Goal: Task Accomplishment & Management: Manage account settings

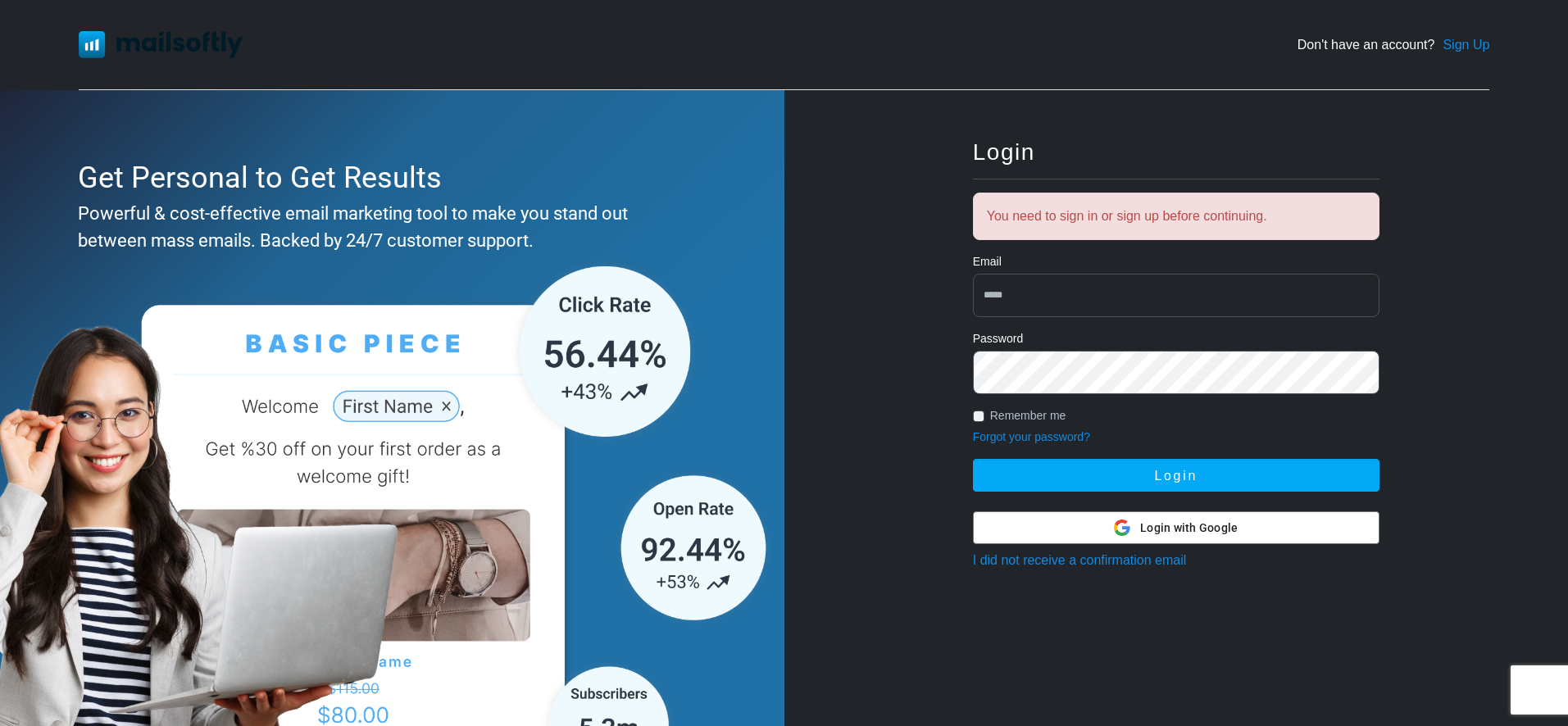
click at [1033, 316] on input "email" at bounding box center [1176, 295] width 406 height 43
type input "**********"
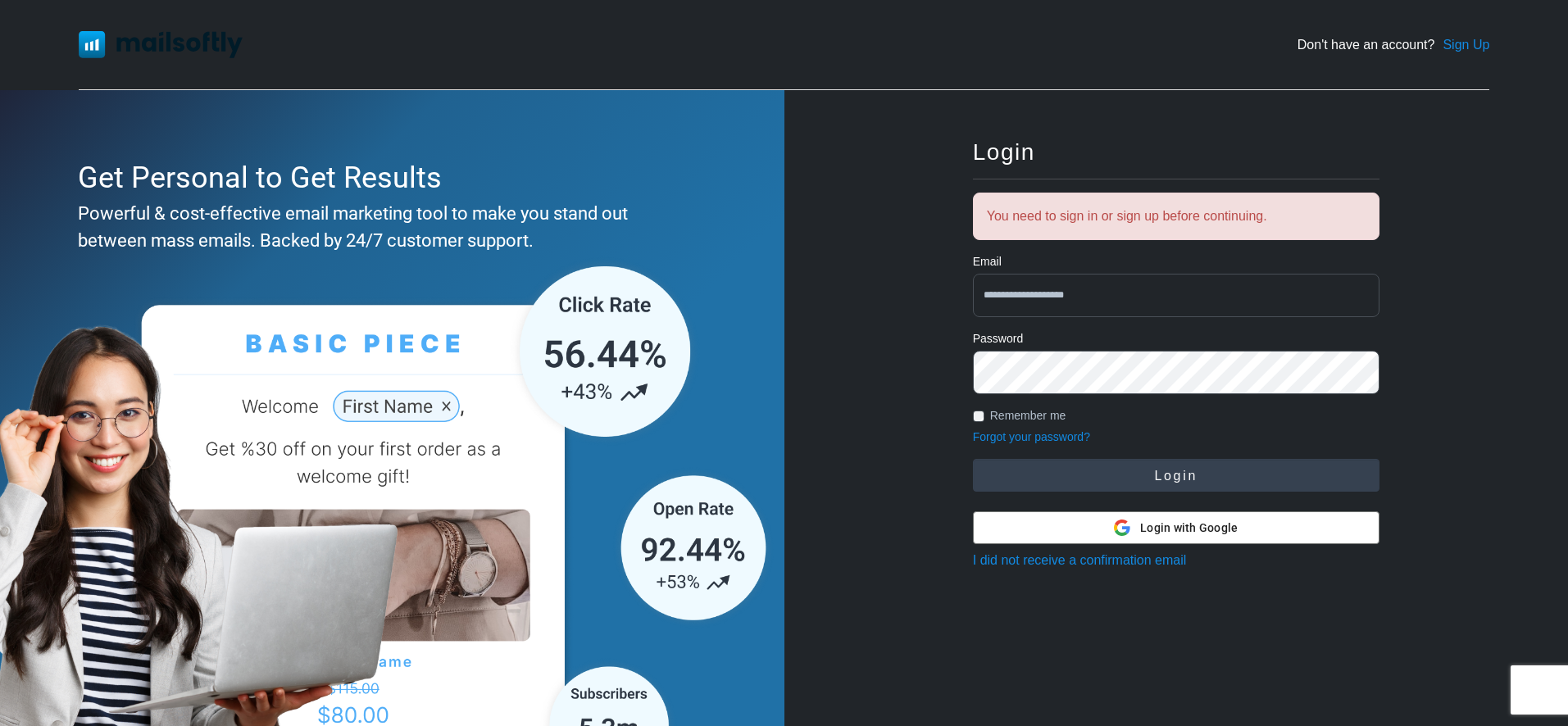
click at [1184, 472] on button "Login" at bounding box center [1176, 475] width 406 height 33
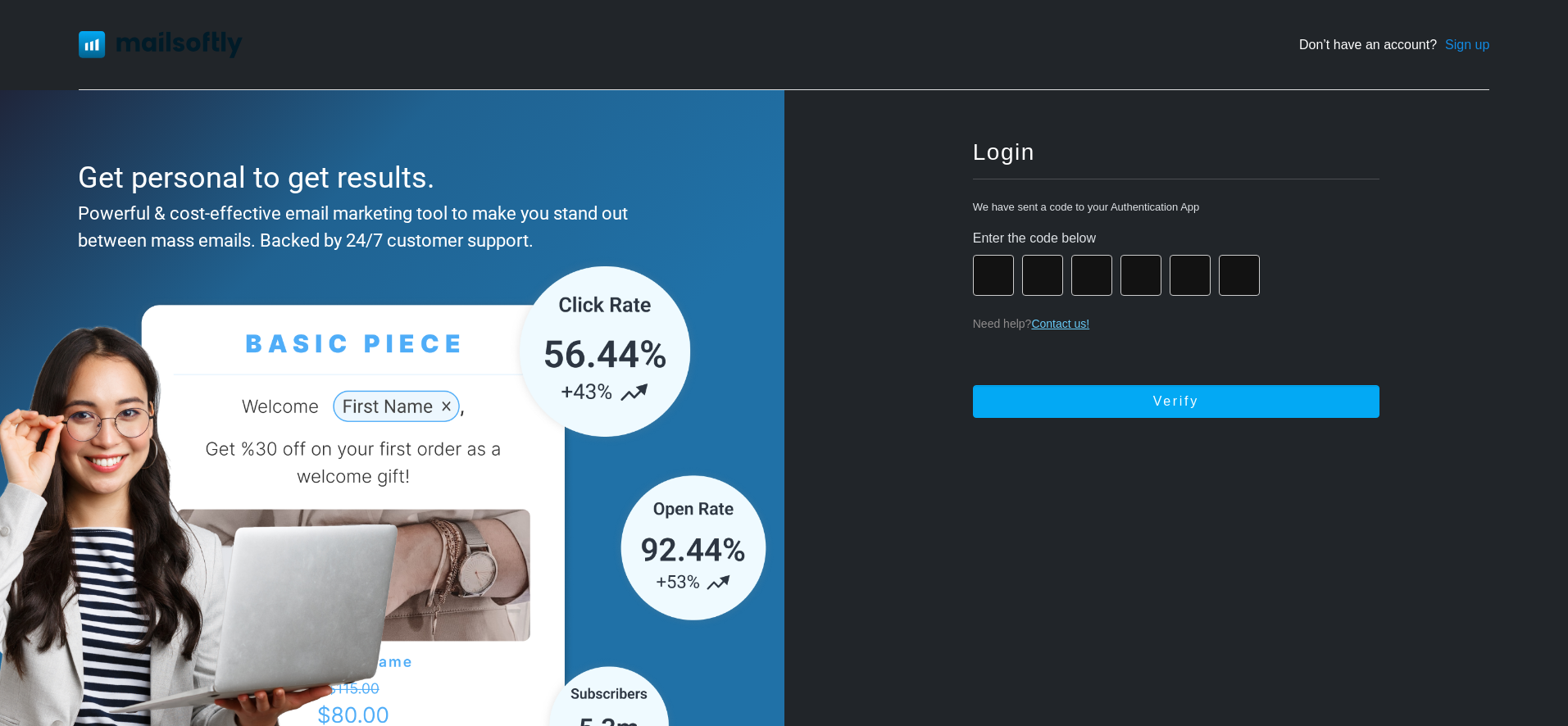
click at [1010, 286] on input "number" at bounding box center [994, 275] width 41 height 41
type input "*"
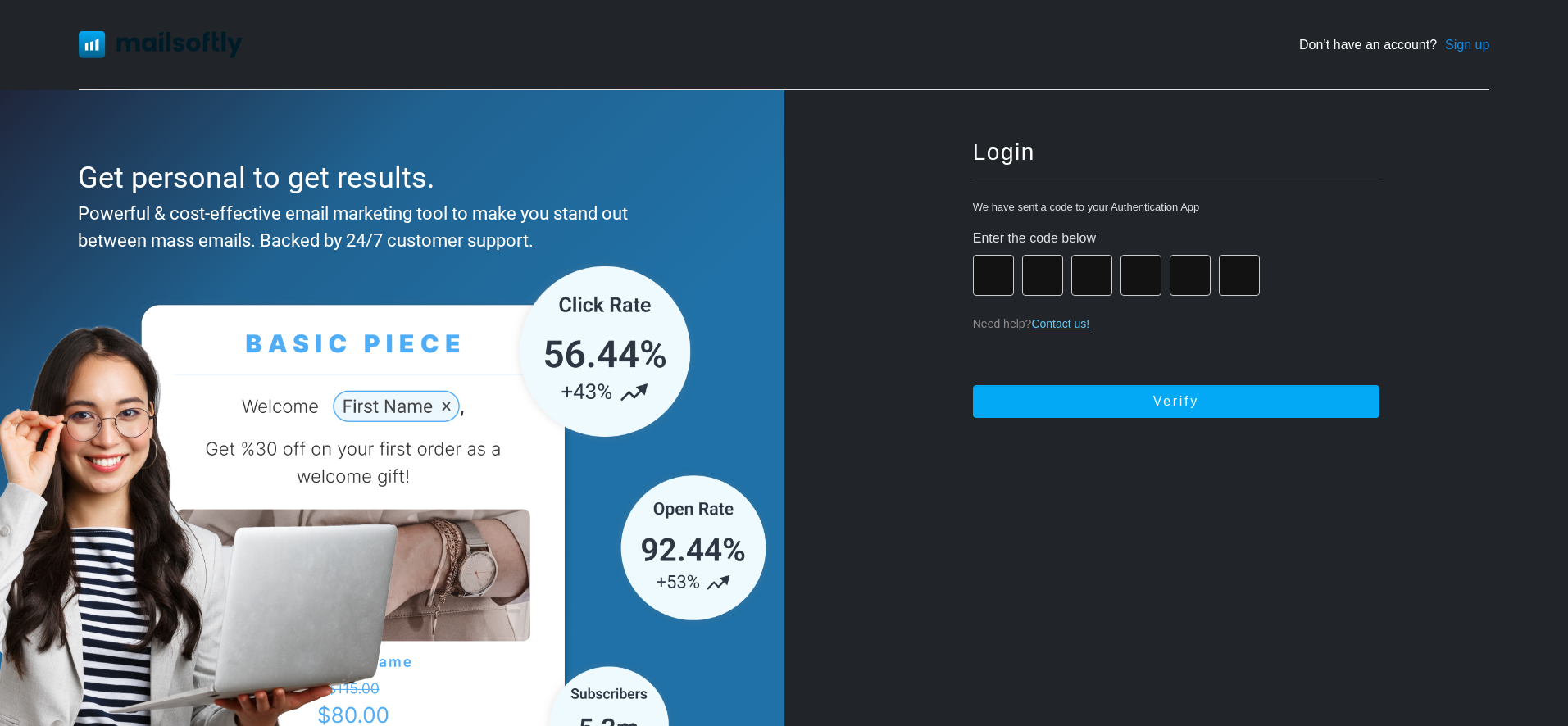
type input "*"
click at [973, 385] on button "Submitting..." at bounding box center [1176, 401] width 406 height 33
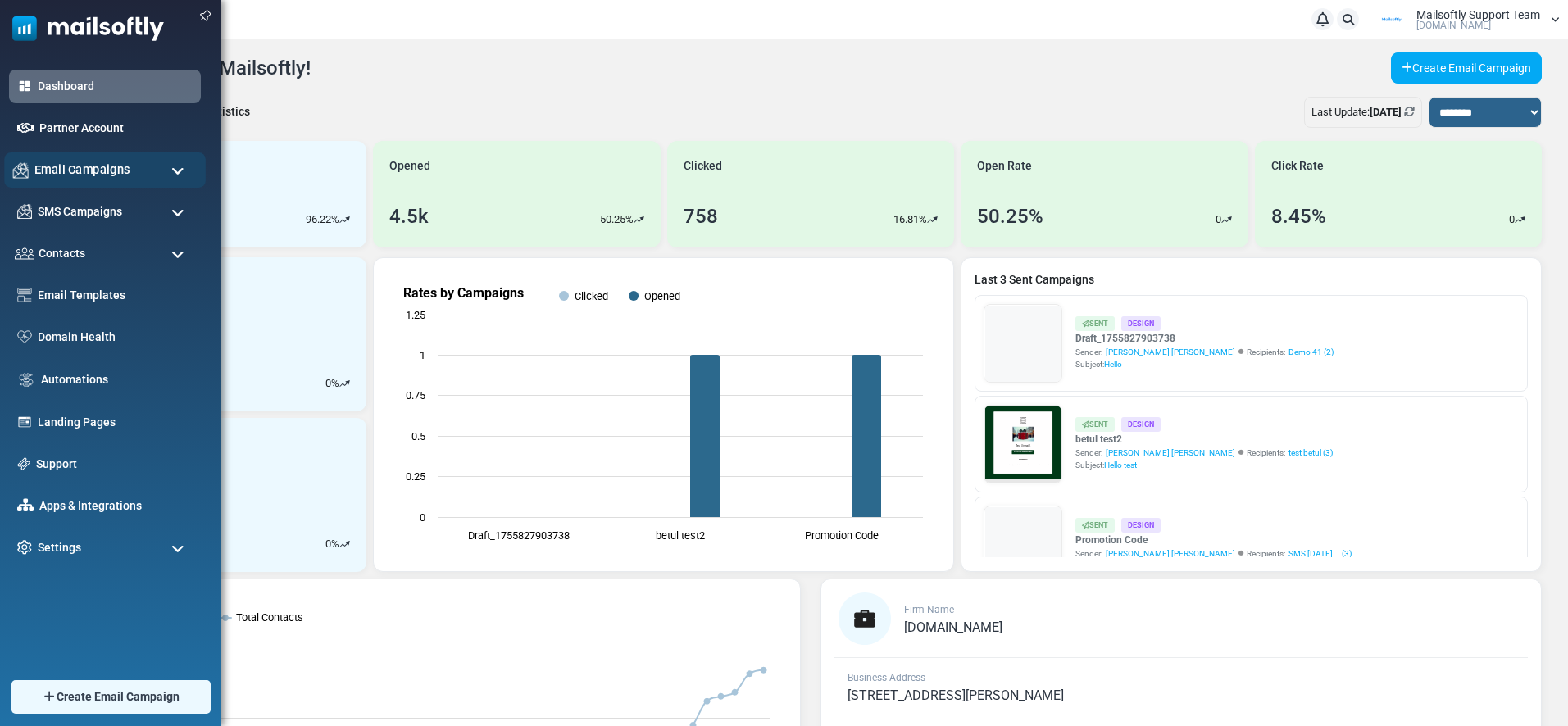
click at [64, 179] on span "Email Campaigns" at bounding box center [82, 169] width 96 height 18
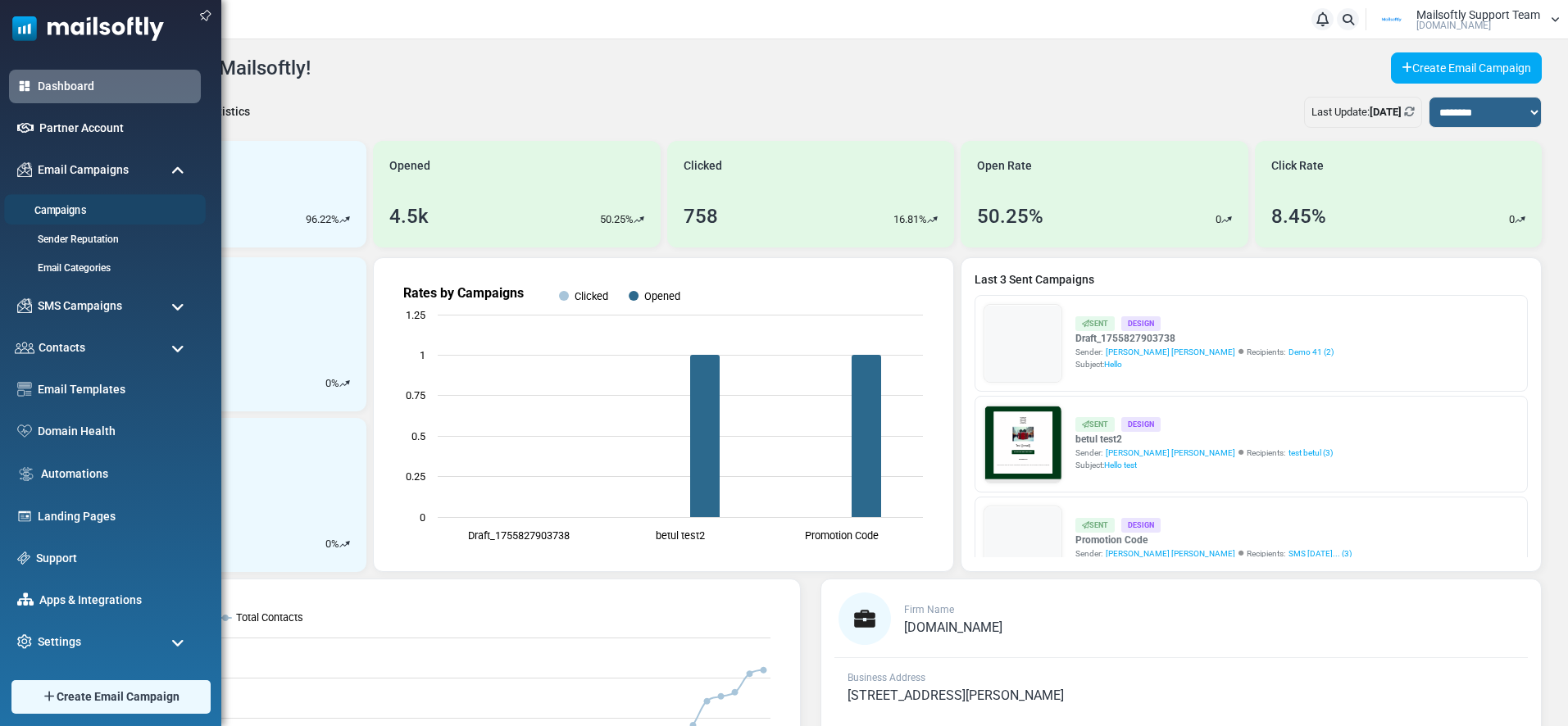
click at [65, 206] on link "Campaigns" at bounding box center [103, 211] width 197 height 15
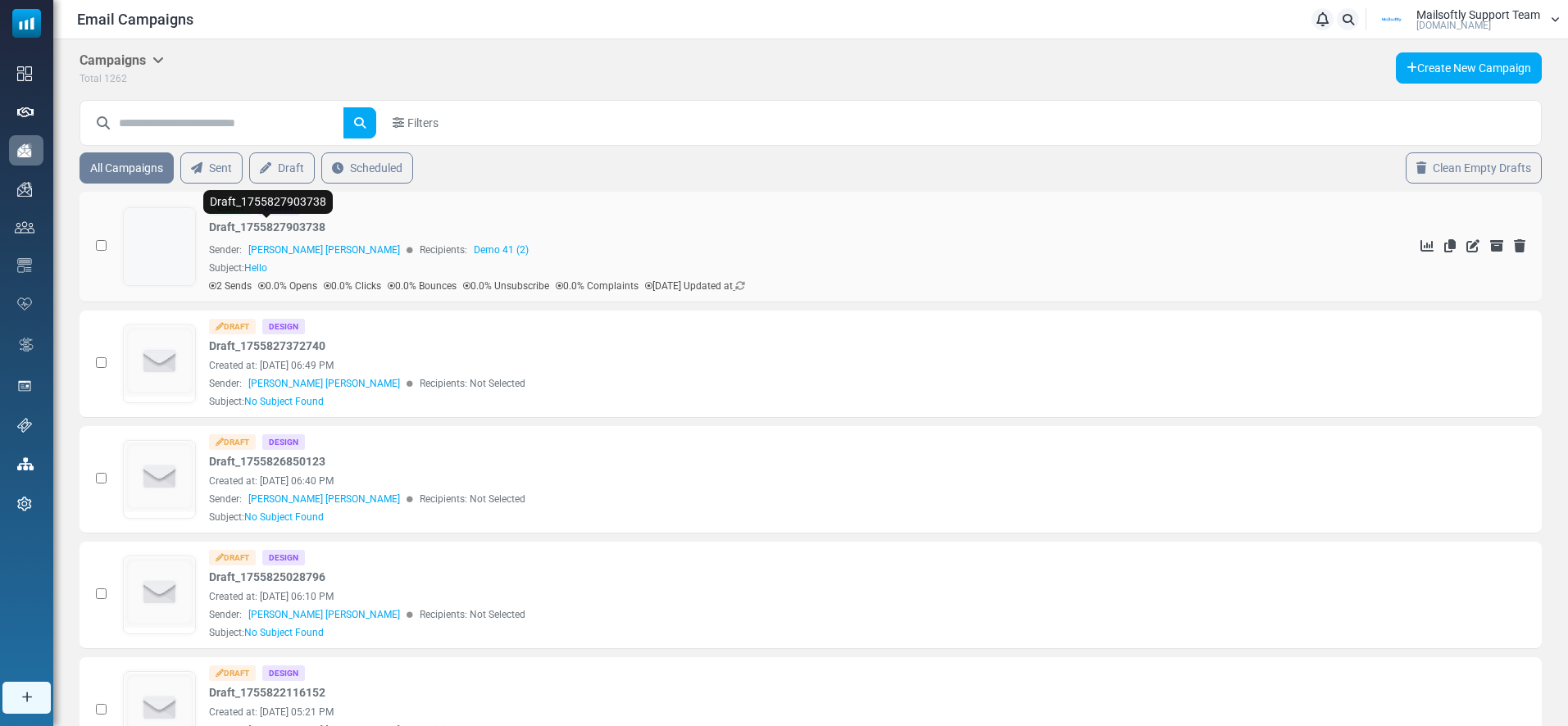
click at [259, 227] on link "Draft_1755827903738" at bounding box center [266, 227] width 116 height 17
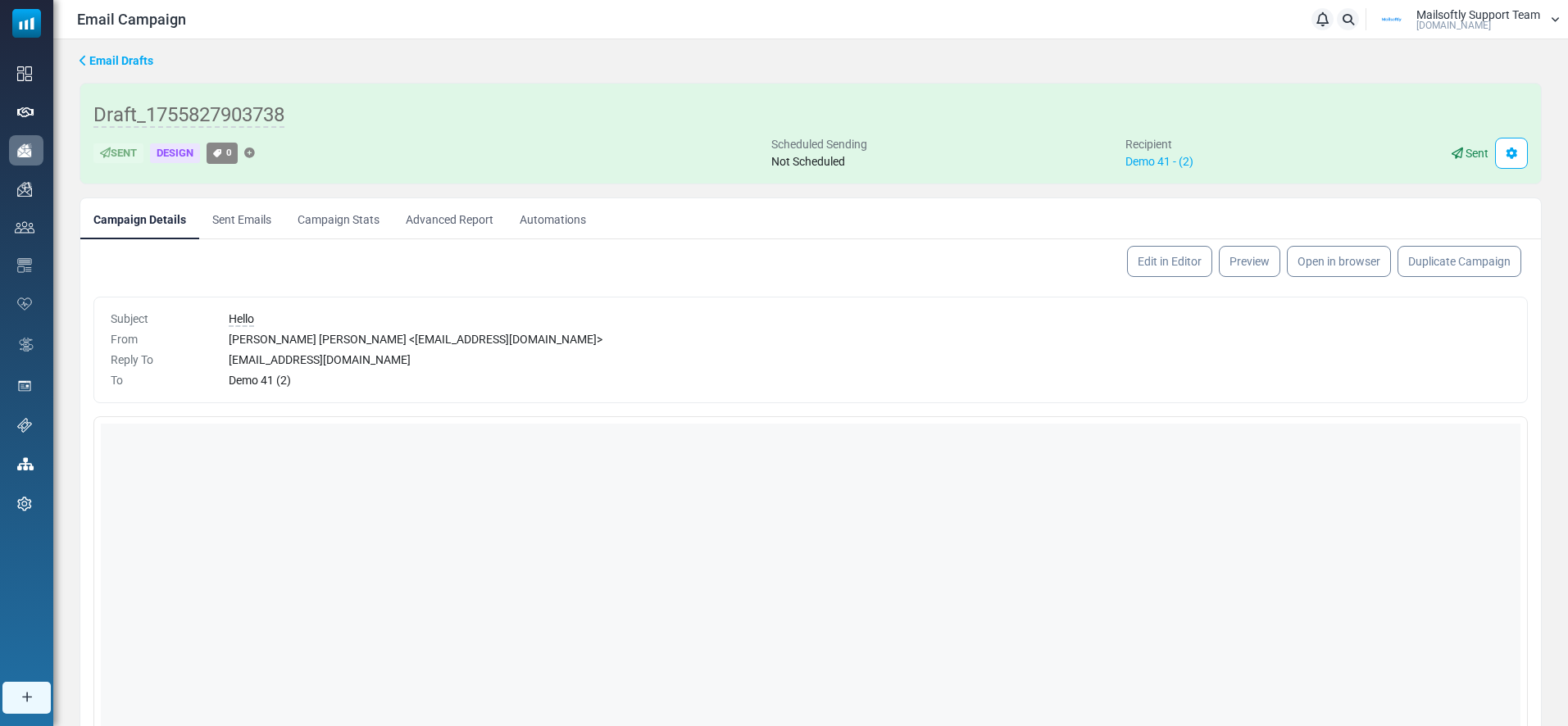
click at [477, 227] on link "Advanced Report" at bounding box center [450, 219] width 114 height 41
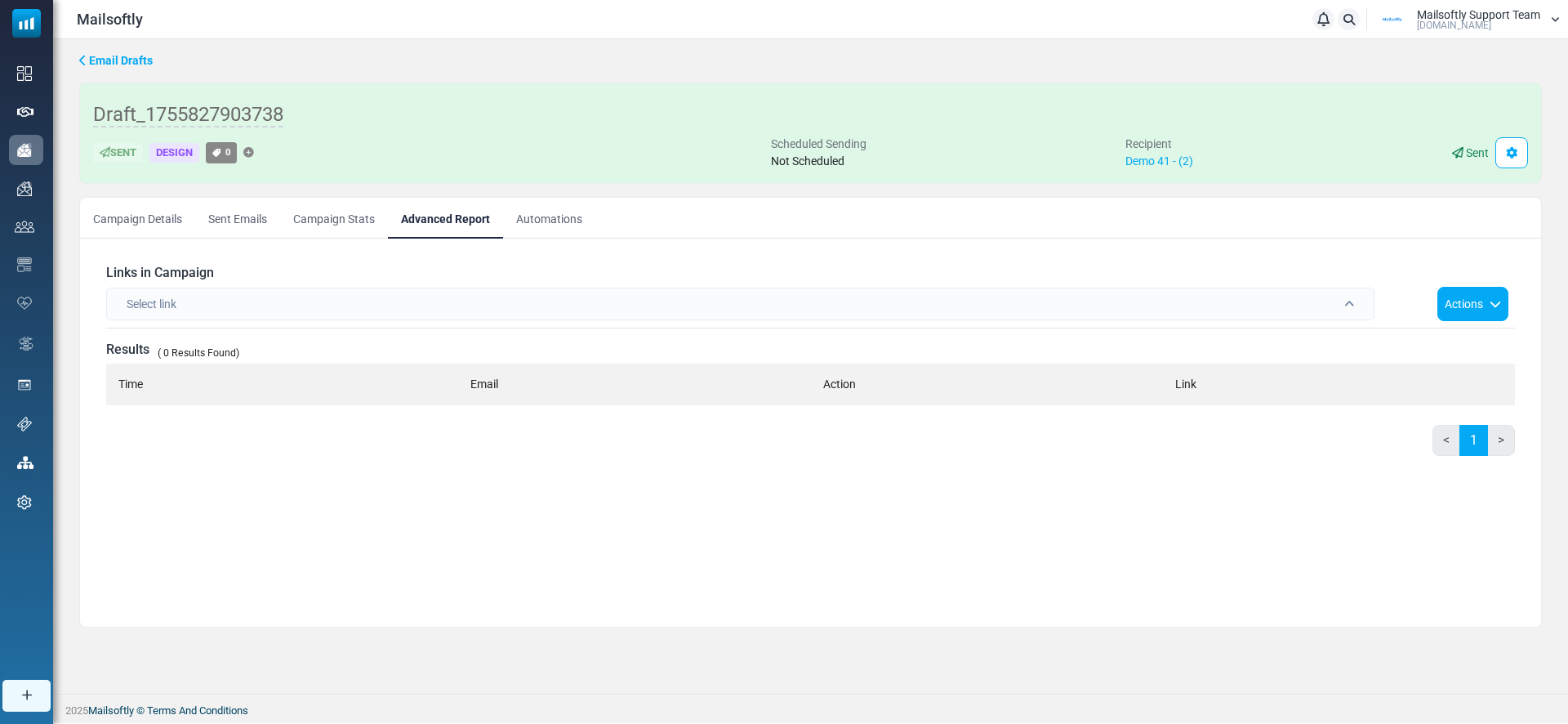
click at [574, 299] on div "Select link" at bounding box center [740, 304] width 1268 height 33
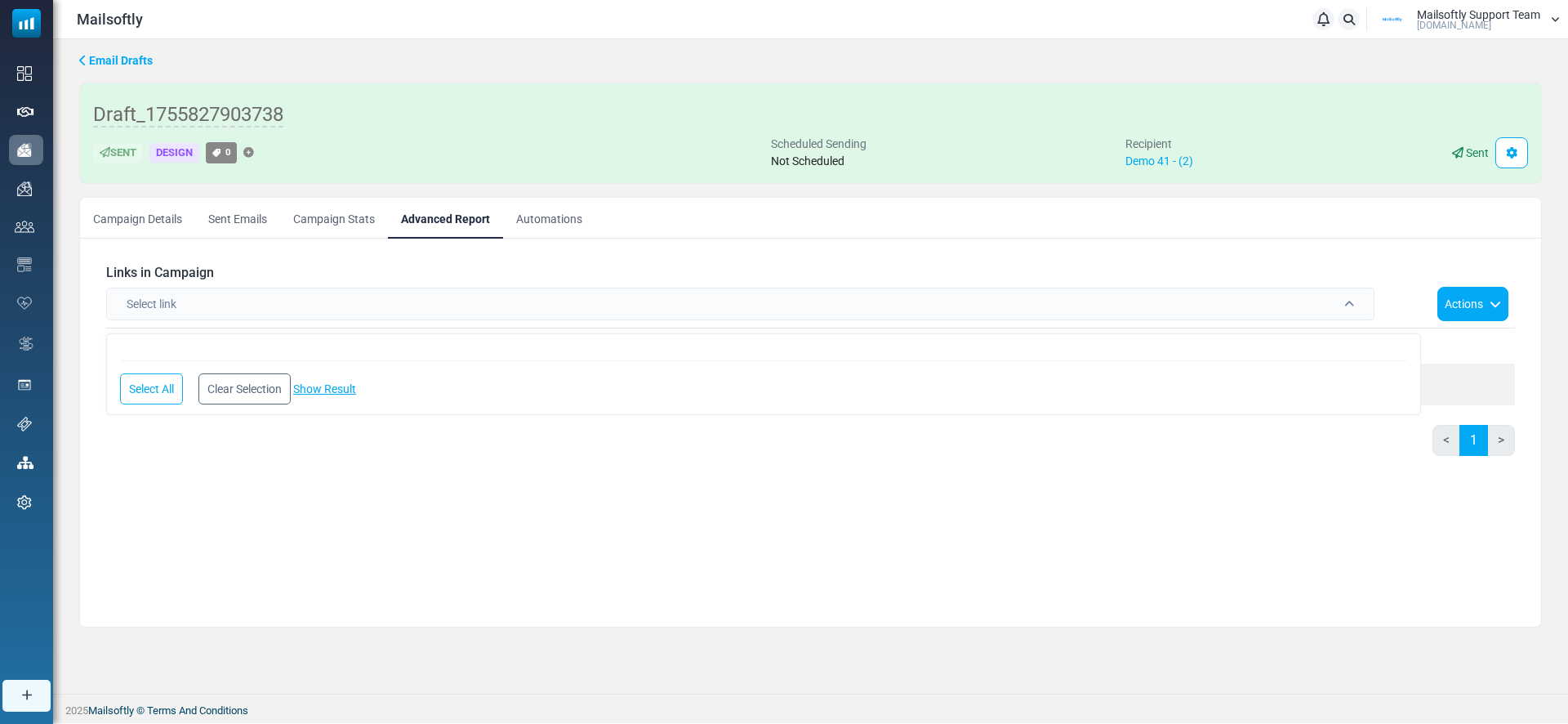
click at [574, 299] on div "Select link" at bounding box center [740, 304] width 1268 height 33
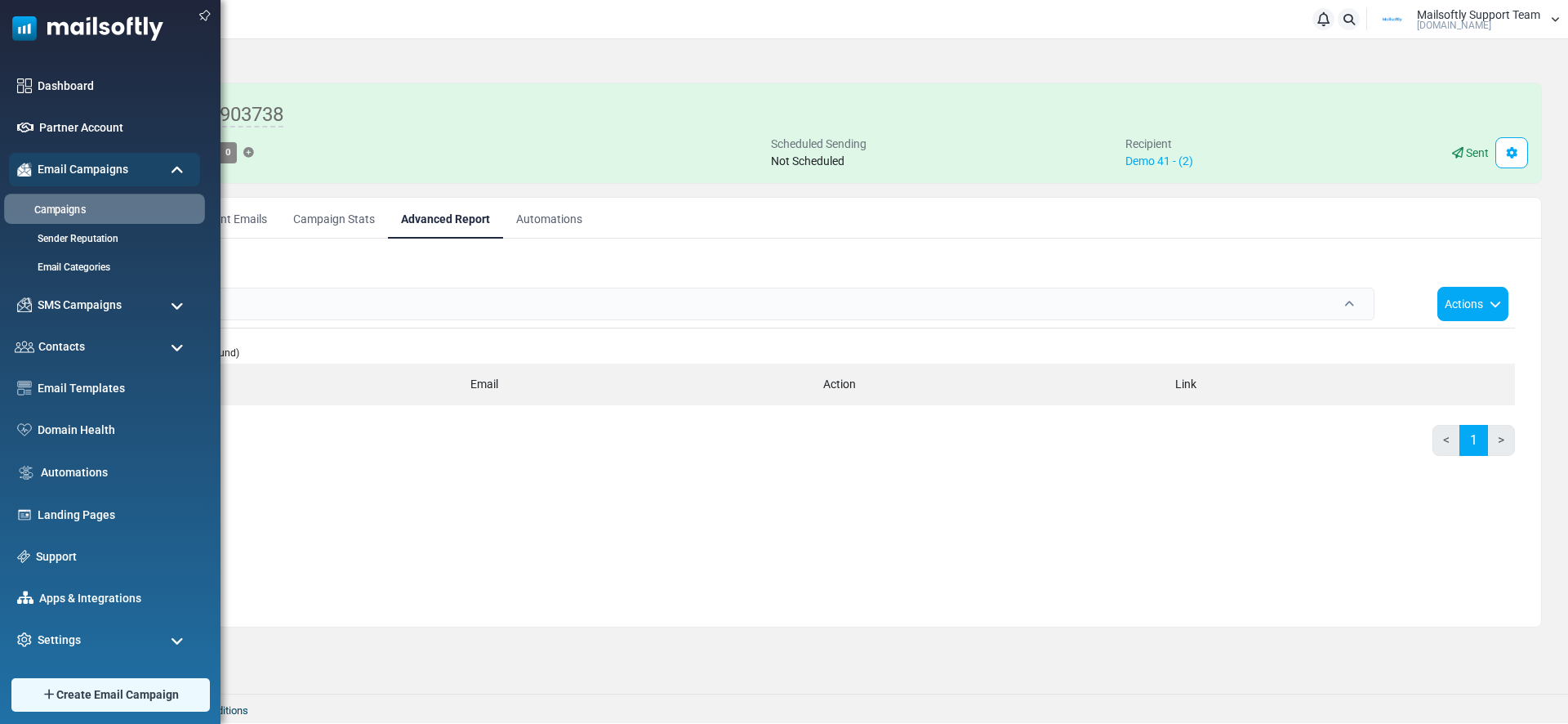
click at [42, 204] on link "Campaigns" at bounding box center [102, 211] width 196 height 15
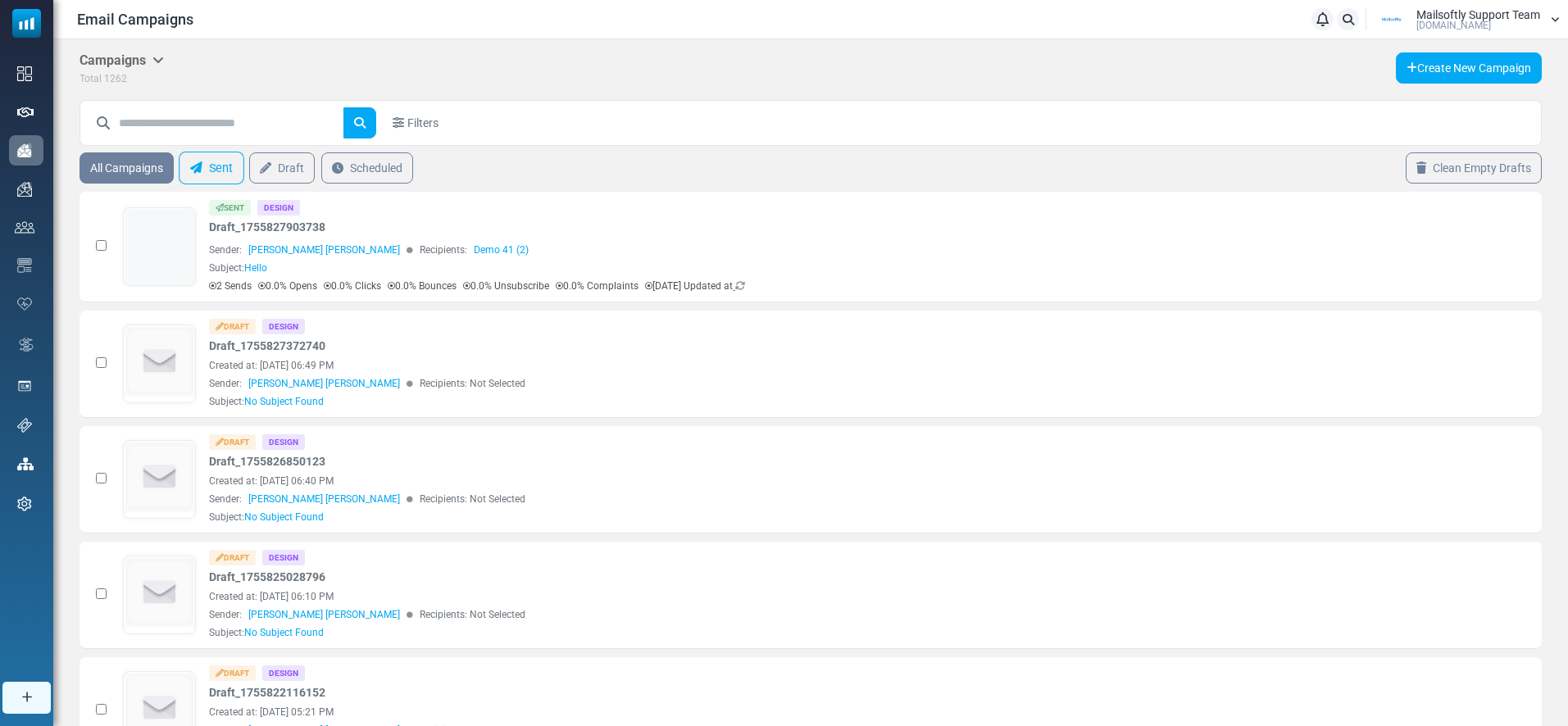
click at [227, 176] on link "Sent" at bounding box center [211, 168] width 65 height 33
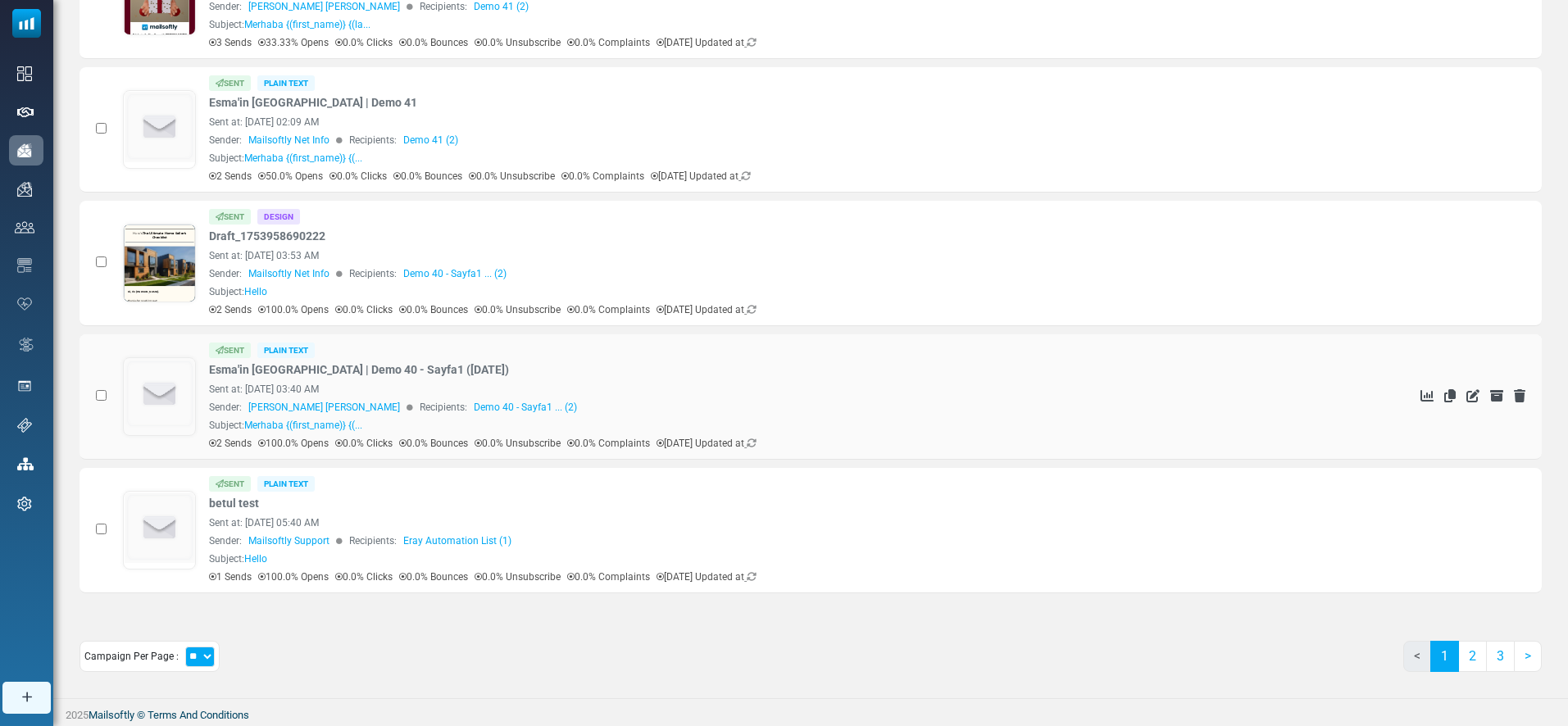
scroll to position [928, 0]
click at [1475, 654] on link "2" at bounding box center [1473, 655] width 29 height 31
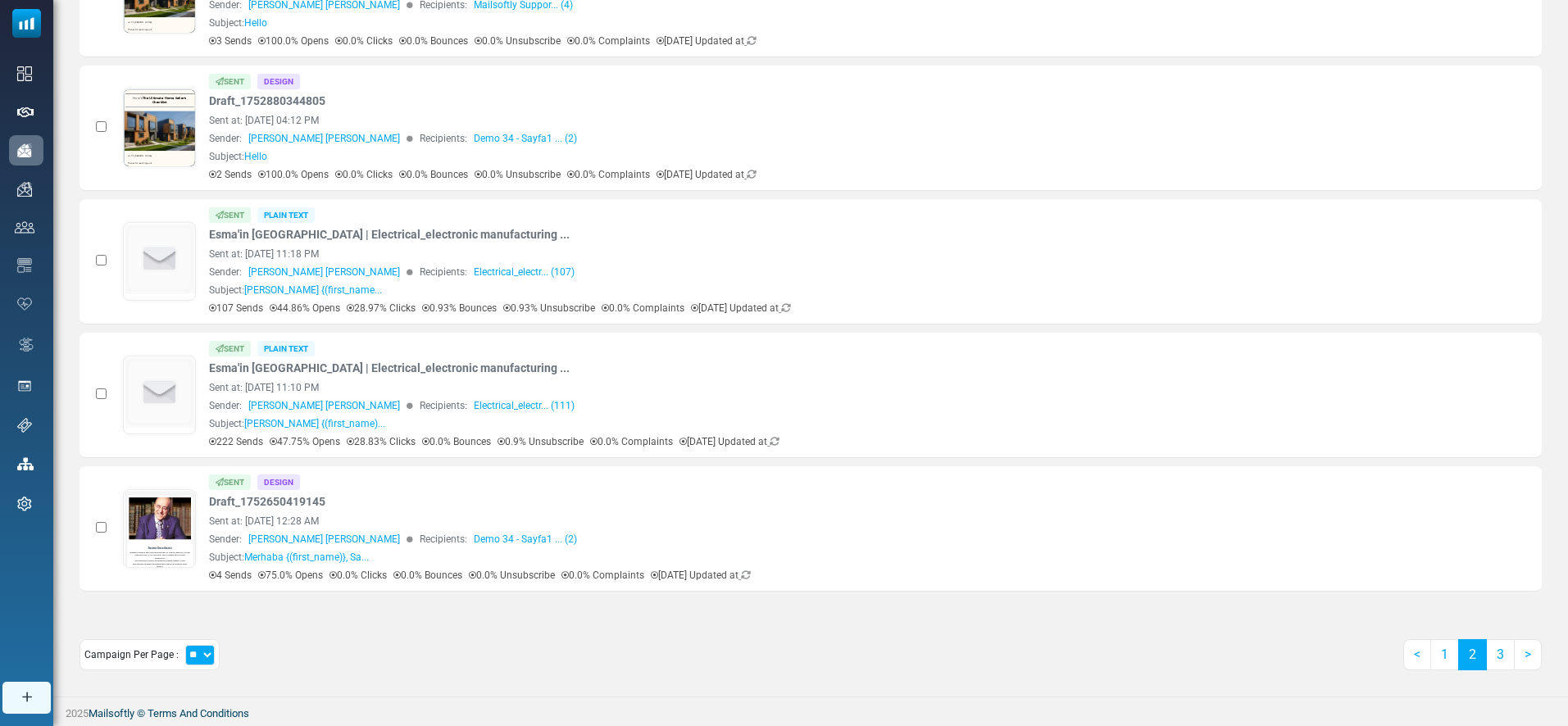
scroll to position [0, 0]
click at [424, 366] on link "Esma'in Kampanyası | Electrical_electronic manufacturing ..." at bounding box center [389, 368] width 361 height 17
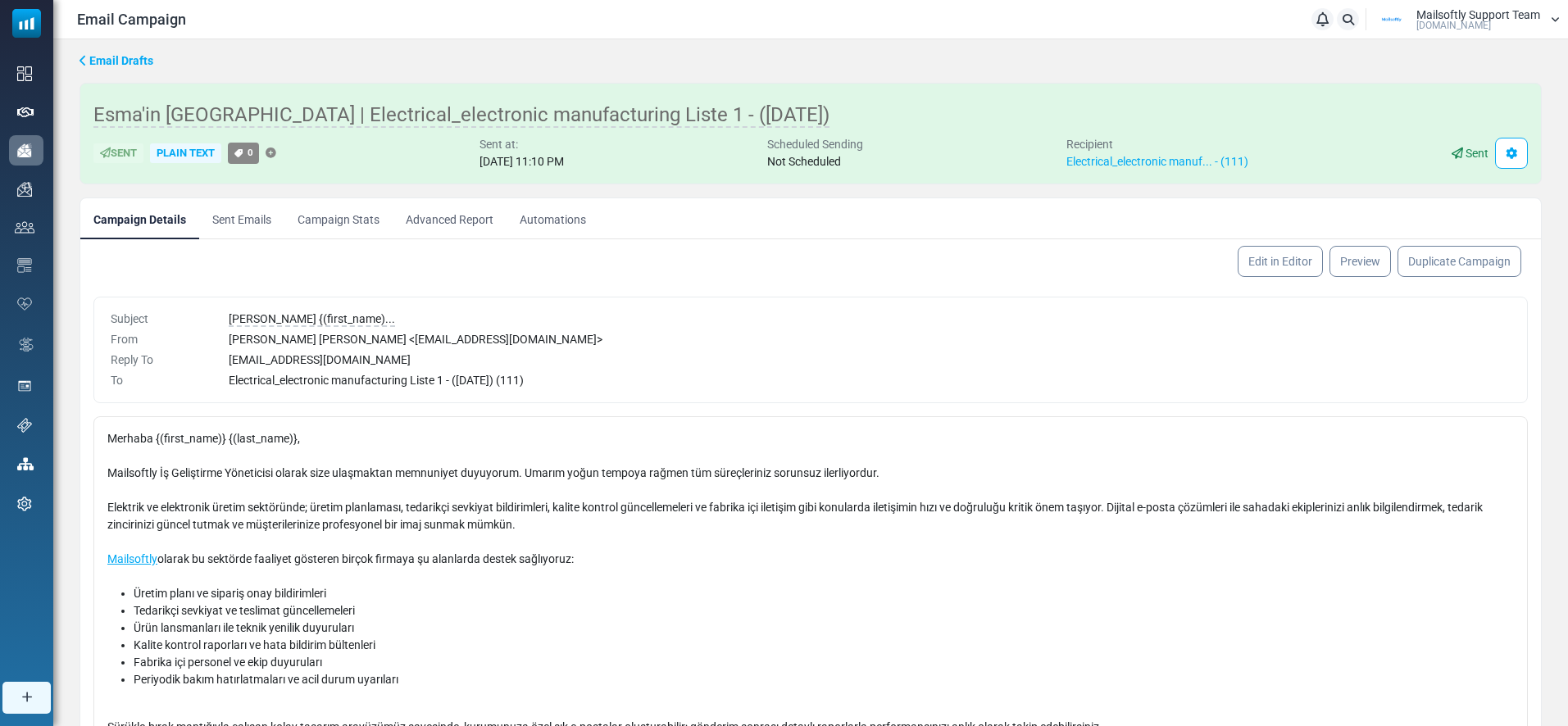
click at [462, 215] on link "Advanced Report" at bounding box center [450, 219] width 114 height 41
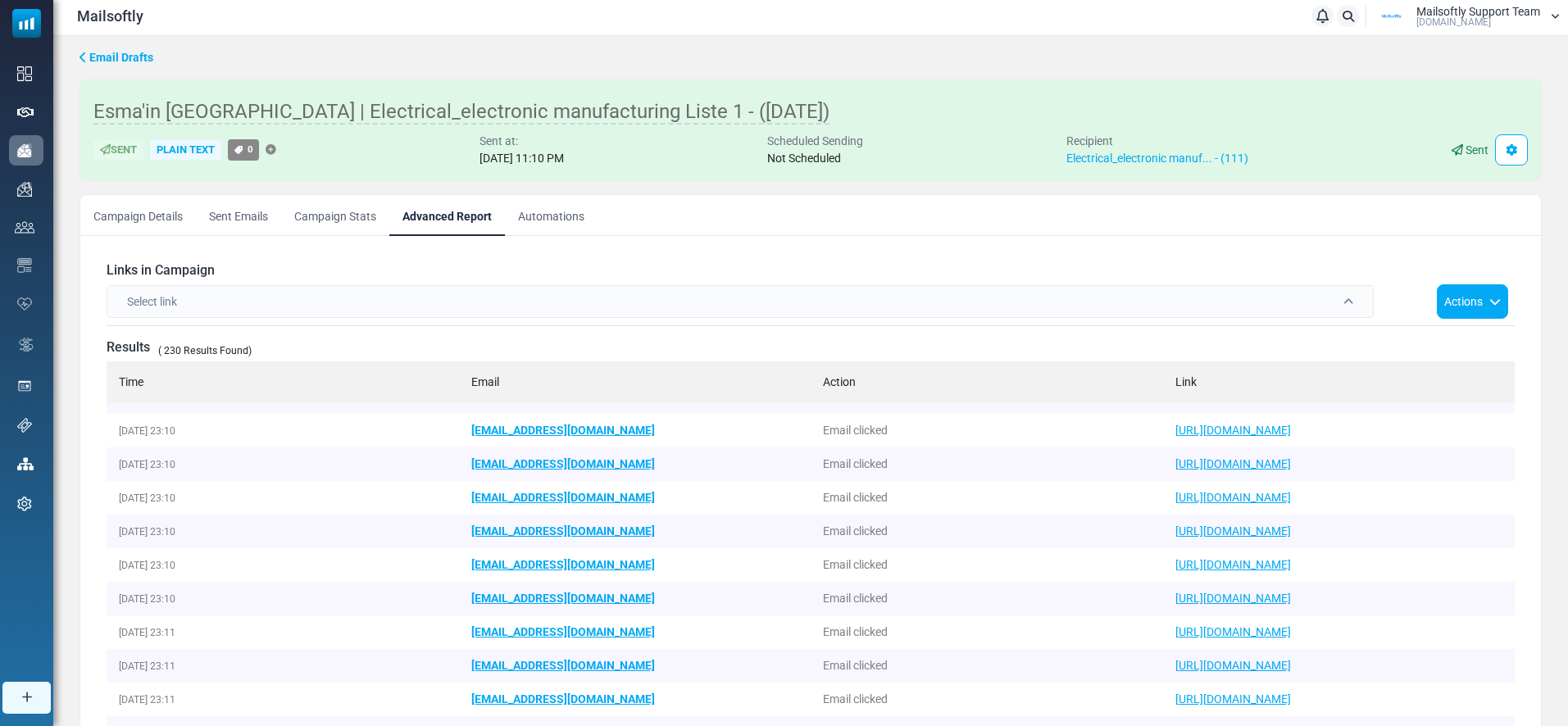
scroll to position [1148, 0]
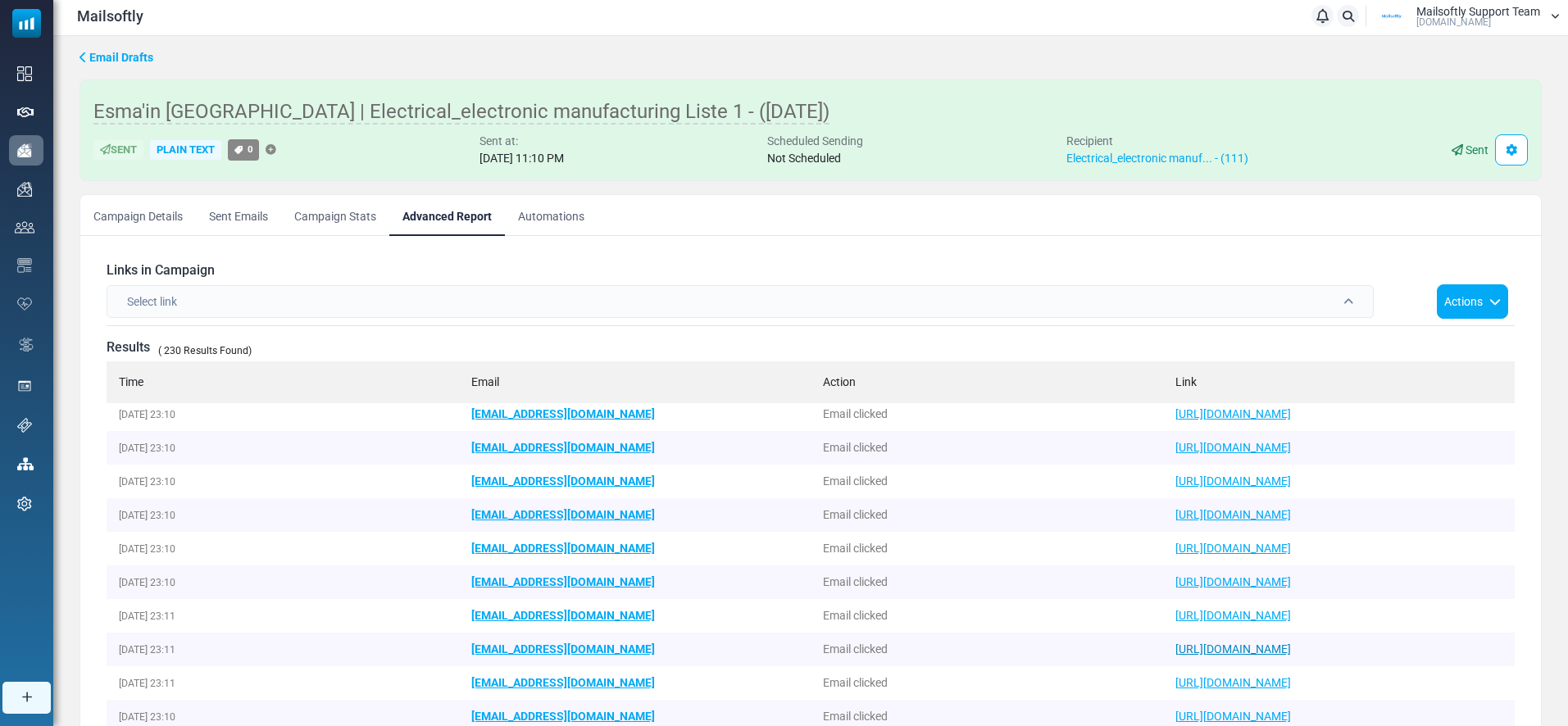
click at [1218, 651] on link "[URL][DOMAIN_NAME]" at bounding box center [1233, 648] width 115 height 13
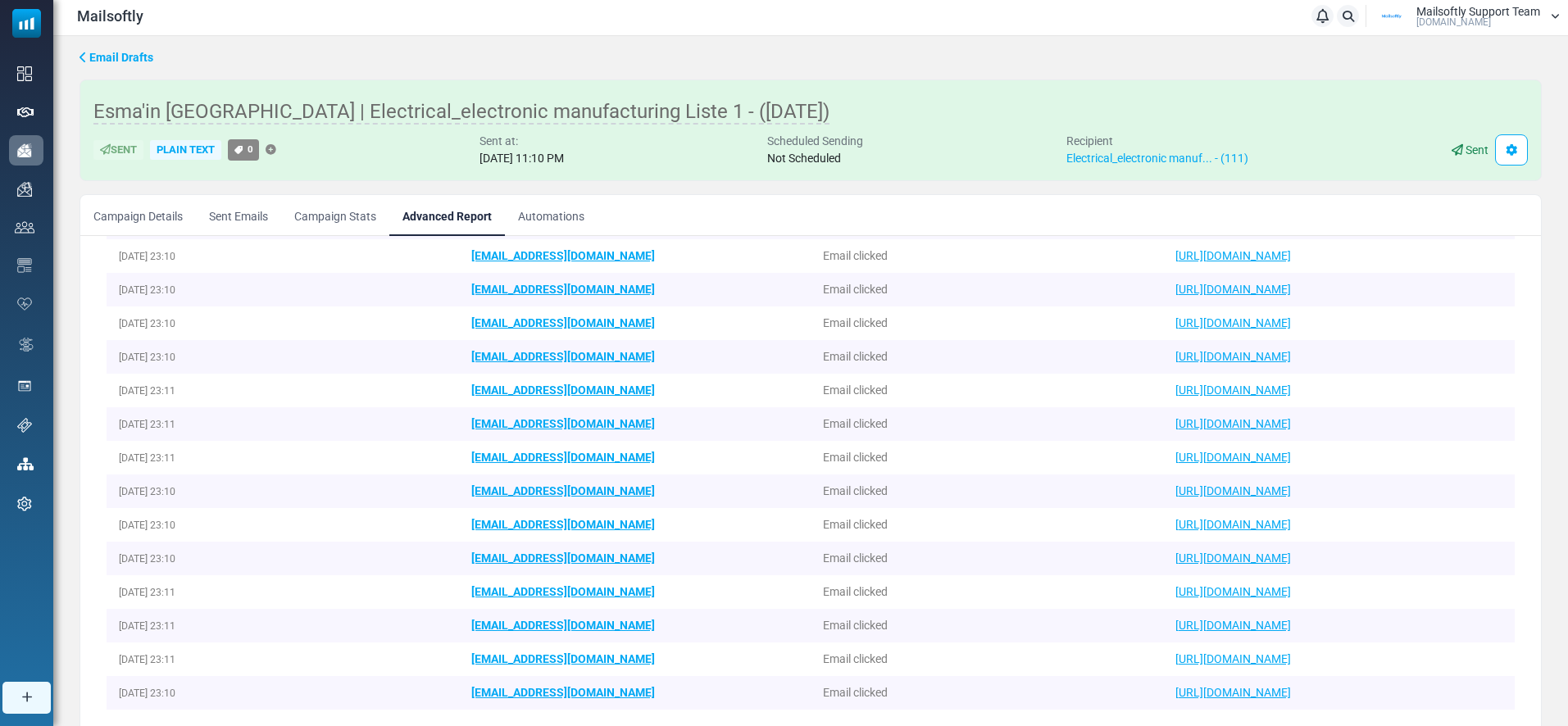
scroll to position [26, 0]
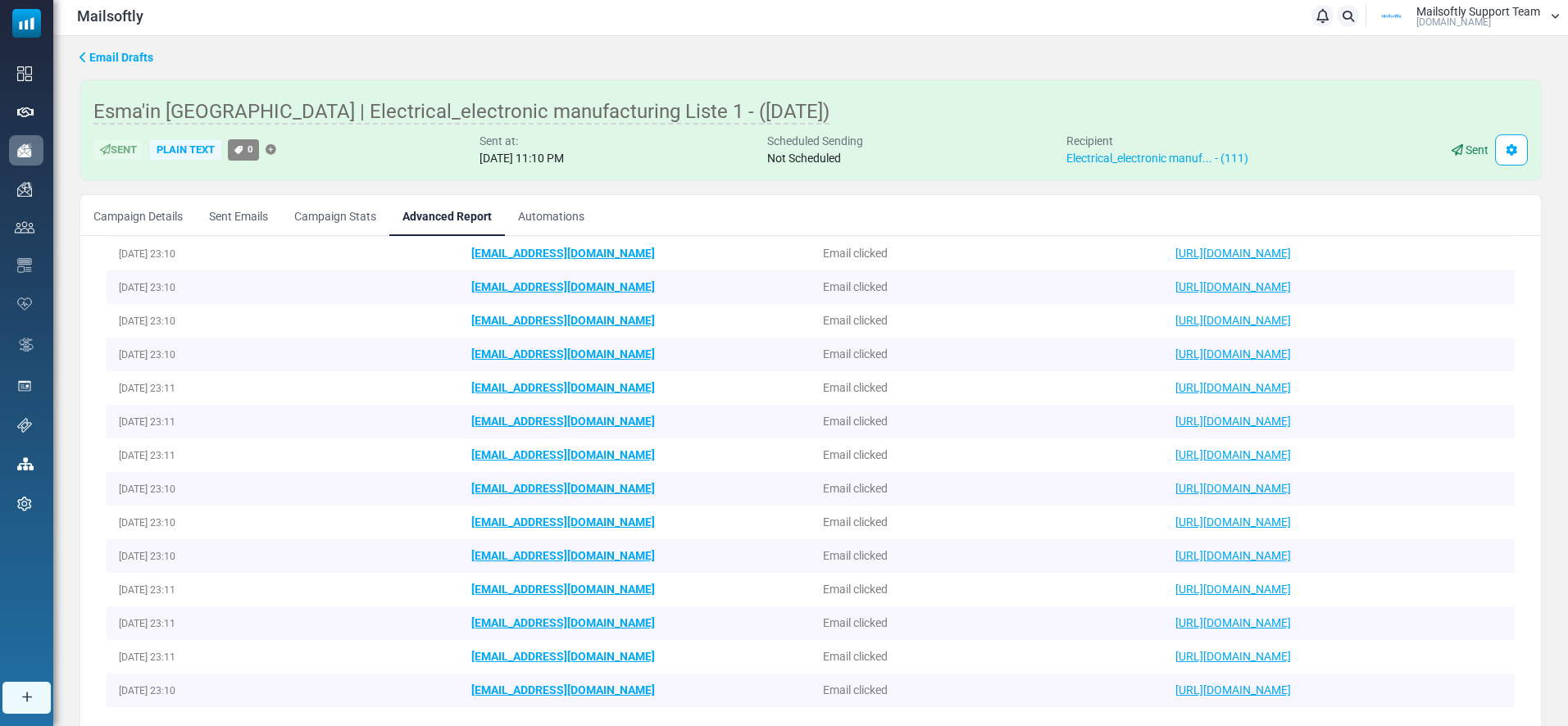
drag, startPoint x: 1123, startPoint y: 620, endPoint x: 1466, endPoint y: 626, distance: 343.1
click at [0, 0] on tr "July 16, 2025 - 23:11 seden.tasatman@versuni.com Email clicked https://mailsoft…" at bounding box center [0, 0] width 0 height 0
copy tr "https://mailsoftly.com/tr/?utm_campaign=send_email"
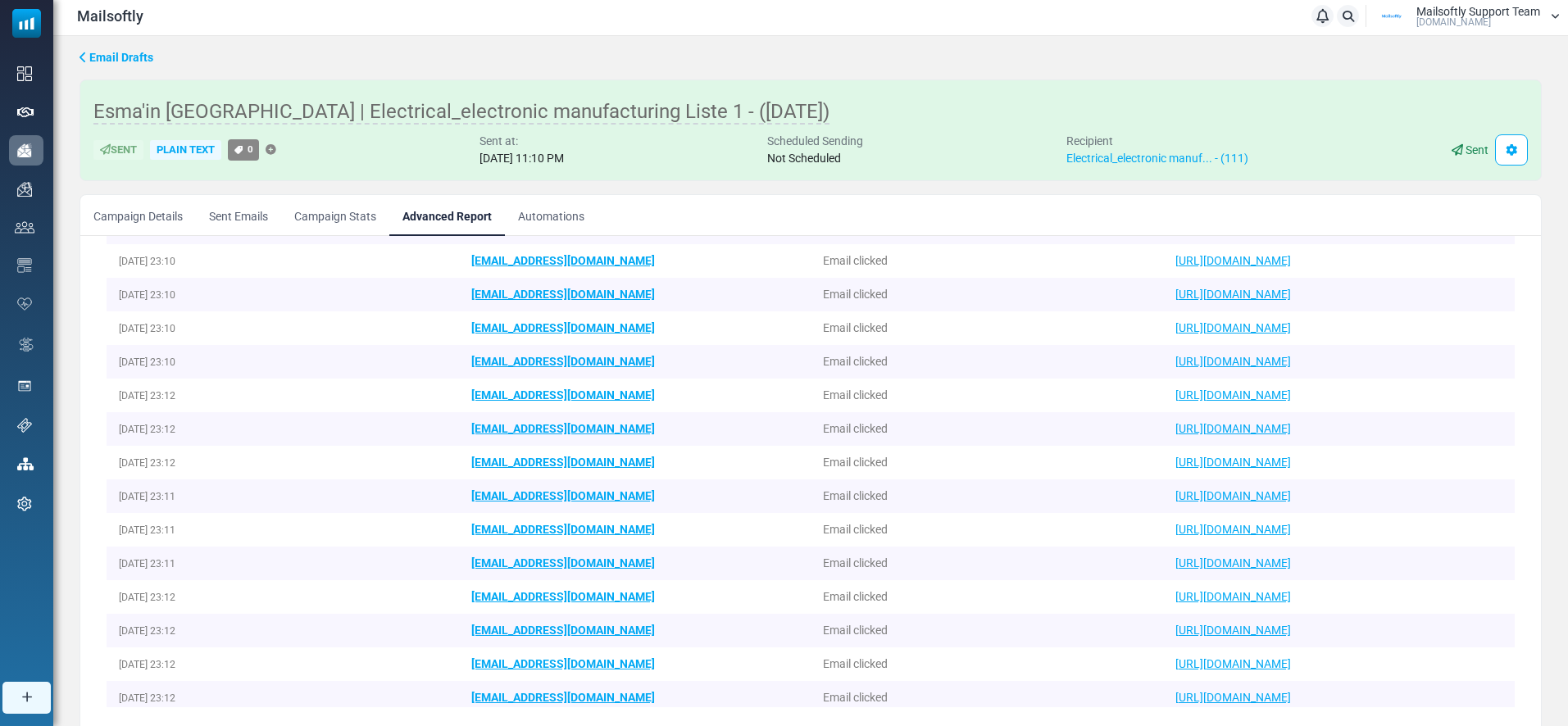
click at [129, 207] on link "Campaign Details" at bounding box center [138, 215] width 115 height 41
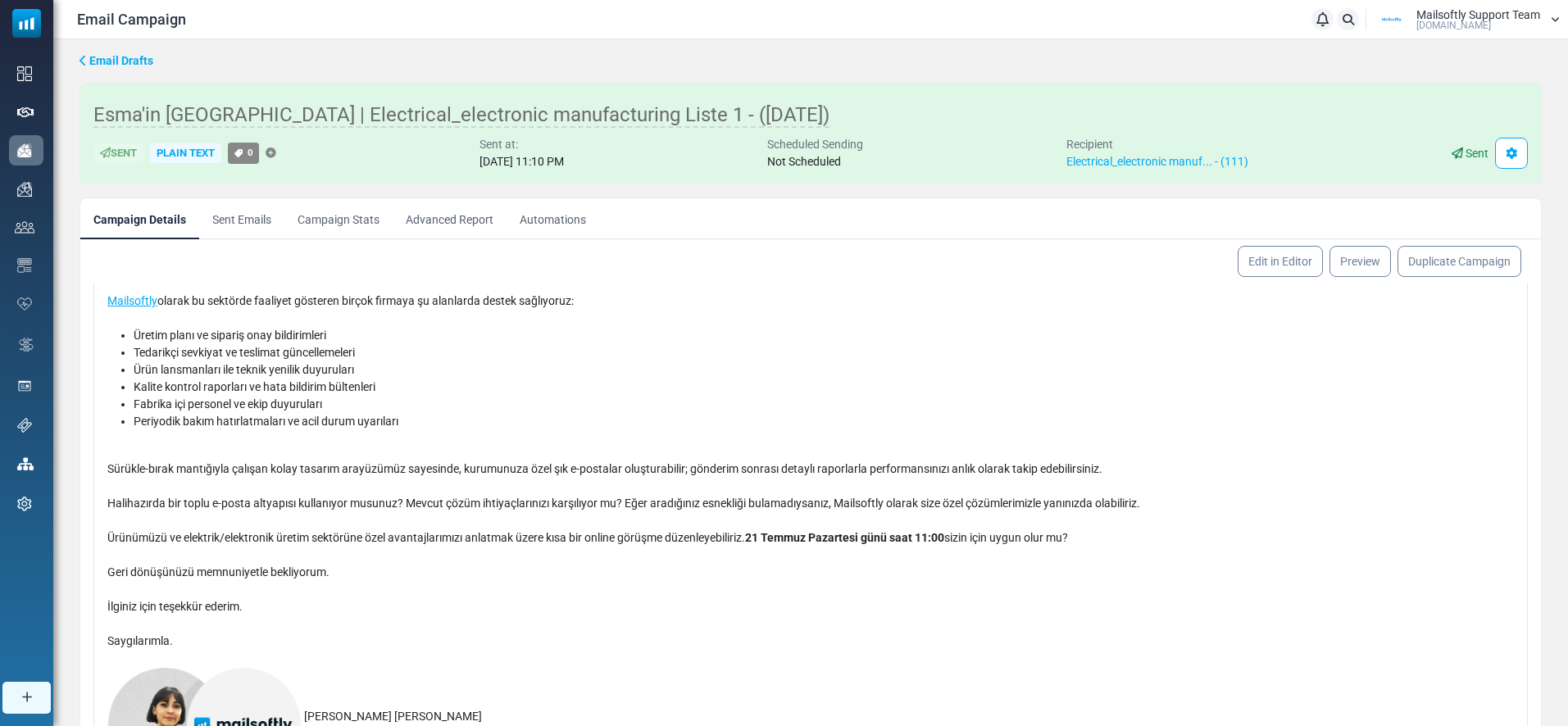
scroll to position [122, 0]
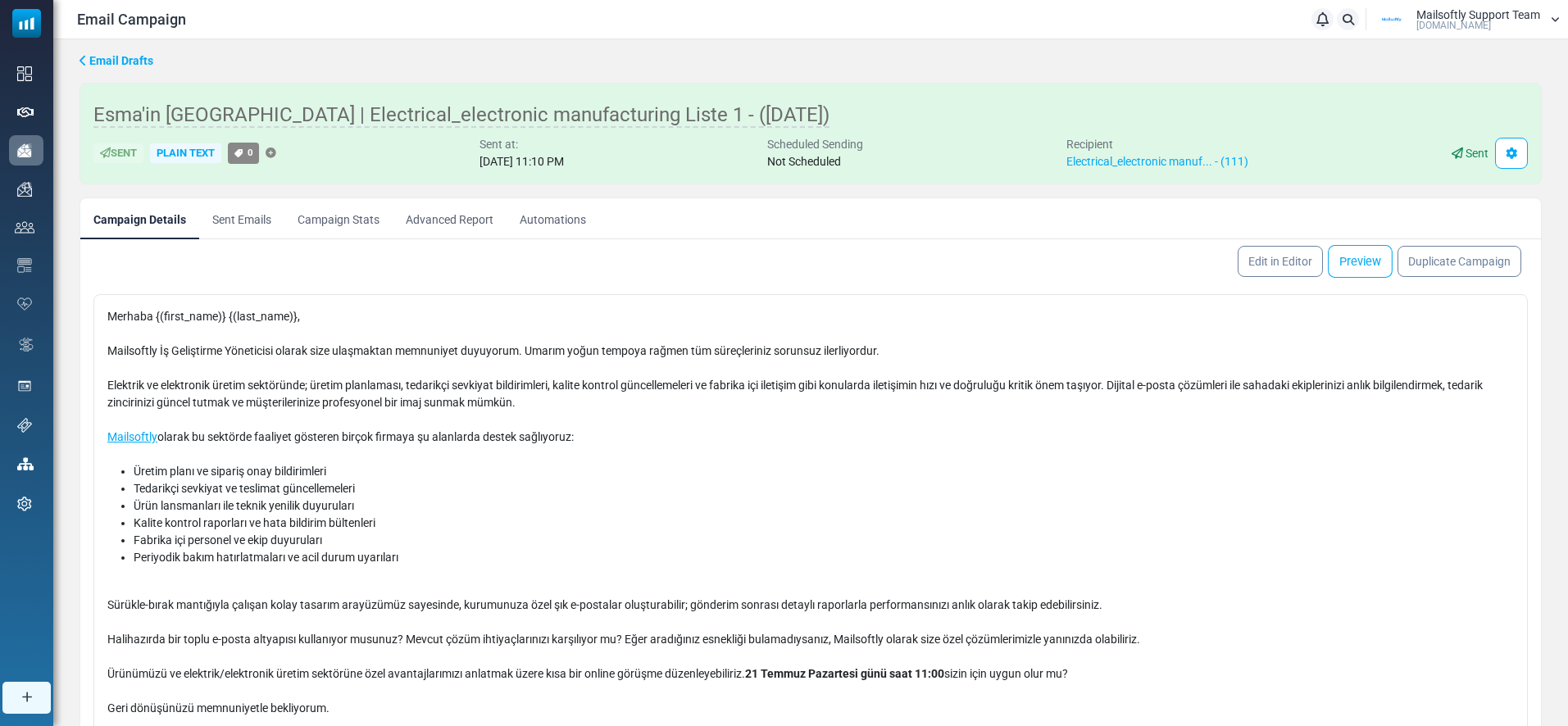
click at [1353, 267] on link "Preview" at bounding box center [1360, 261] width 64 height 33
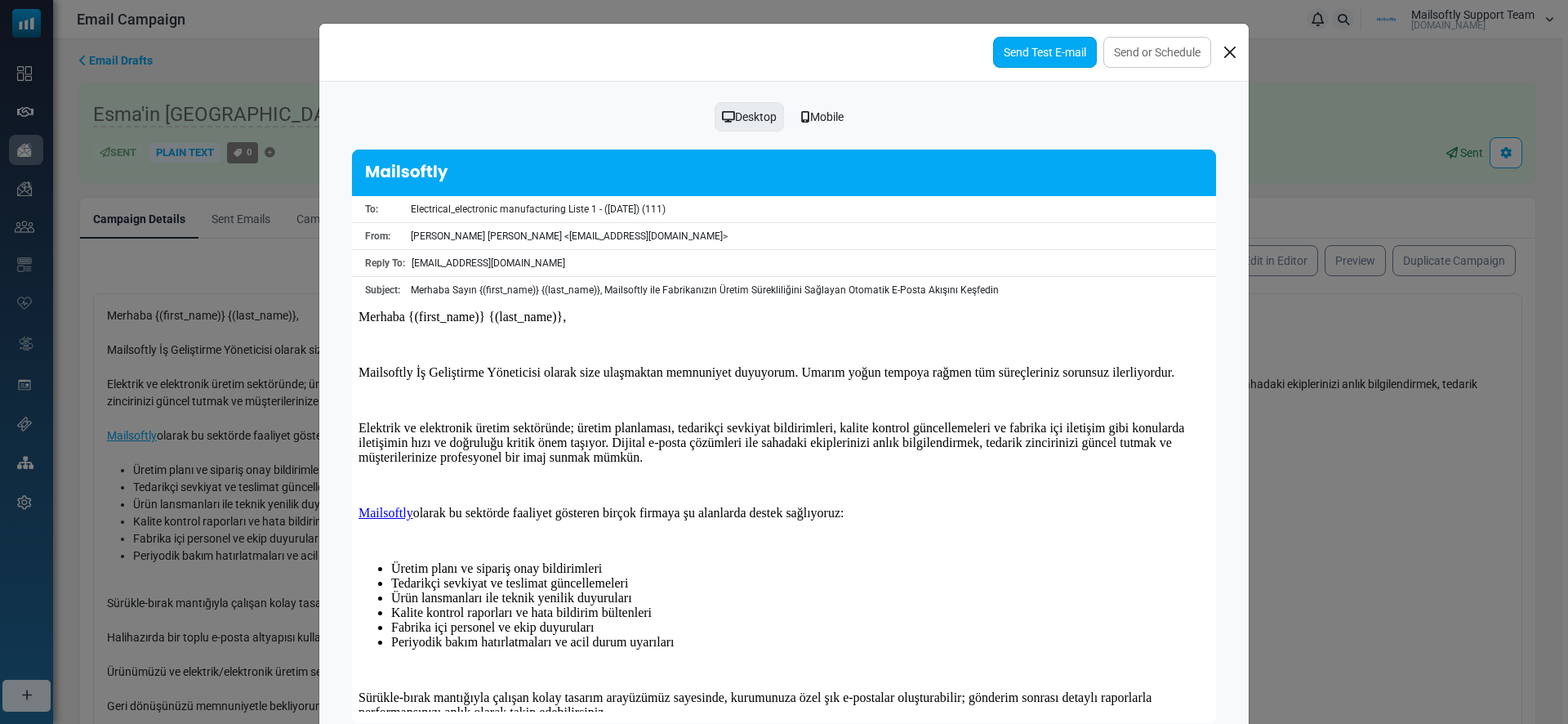
click at [1013, 44] on link "Send Test E-mail" at bounding box center [1045, 52] width 104 height 31
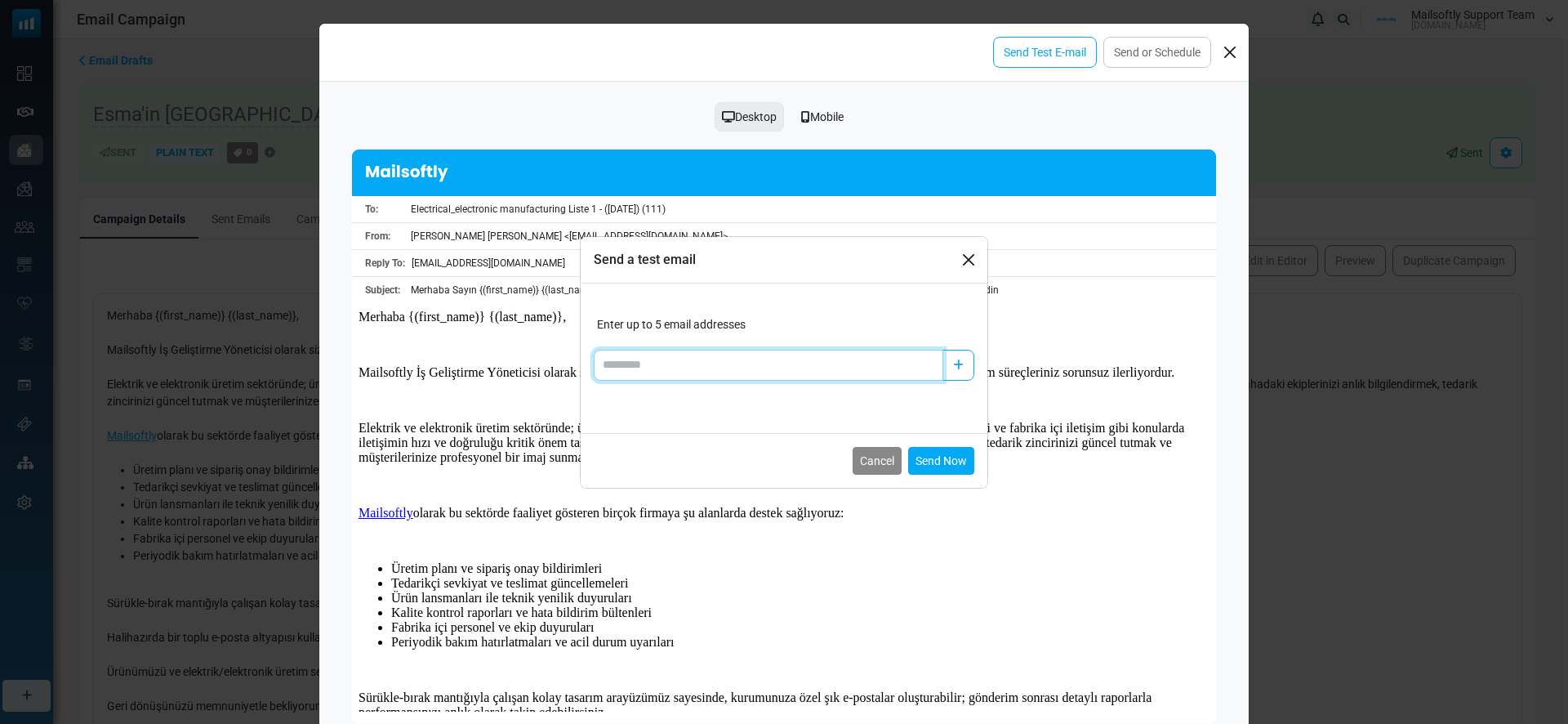
click at [736, 355] on input "Add email" at bounding box center [768, 365] width 350 height 31
type input "*"
type input "**********"
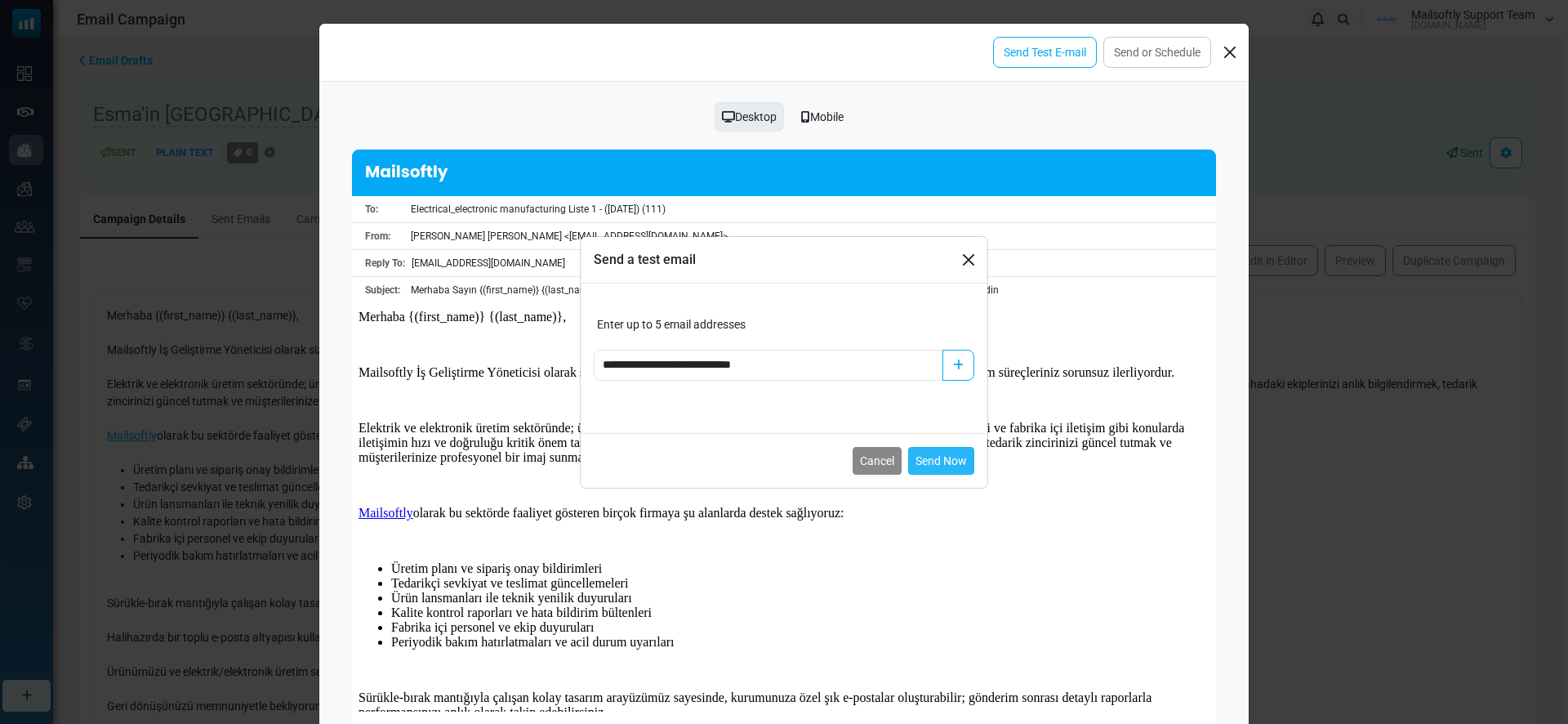
click at [929, 467] on button "Send Now" at bounding box center [941, 460] width 66 height 28
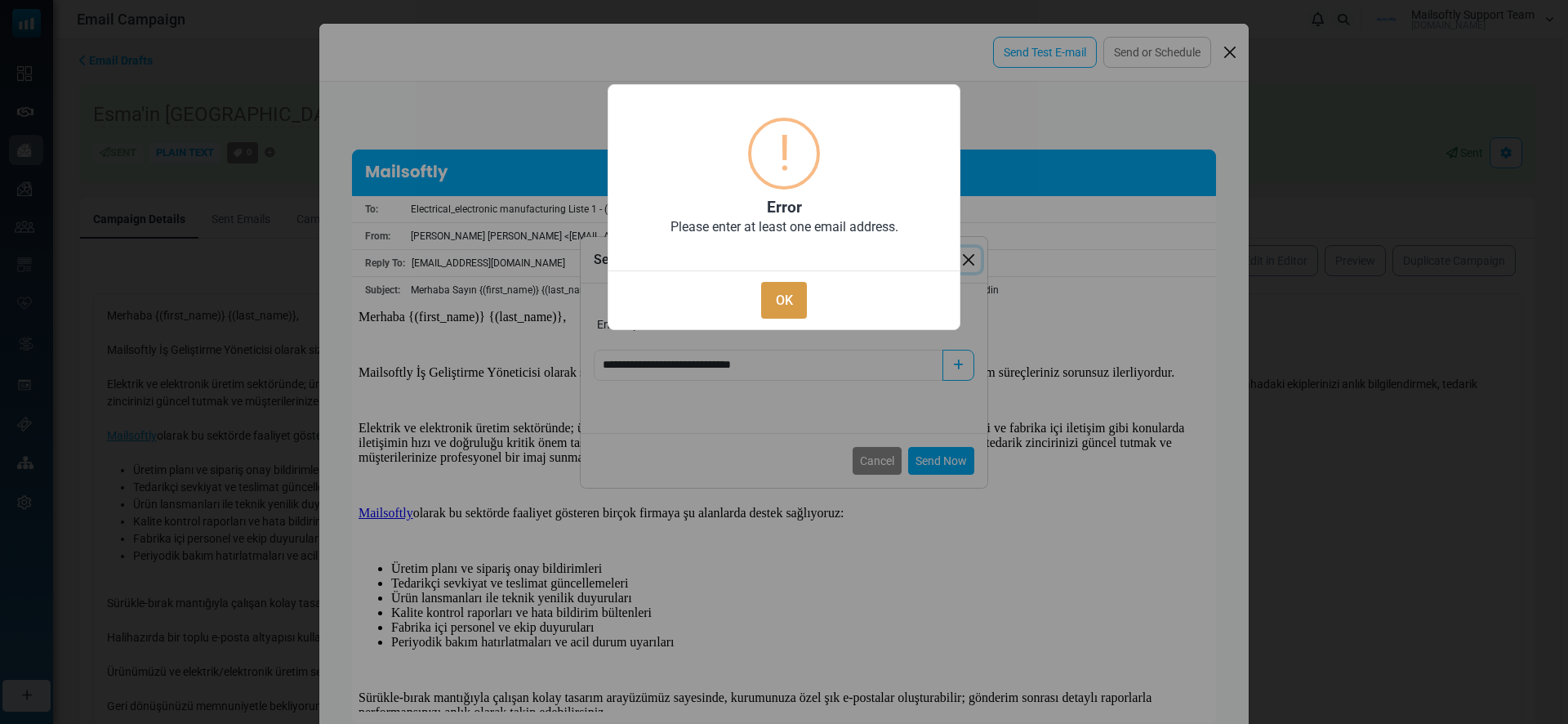
click at [801, 304] on button "OK" at bounding box center [784, 299] width 46 height 36
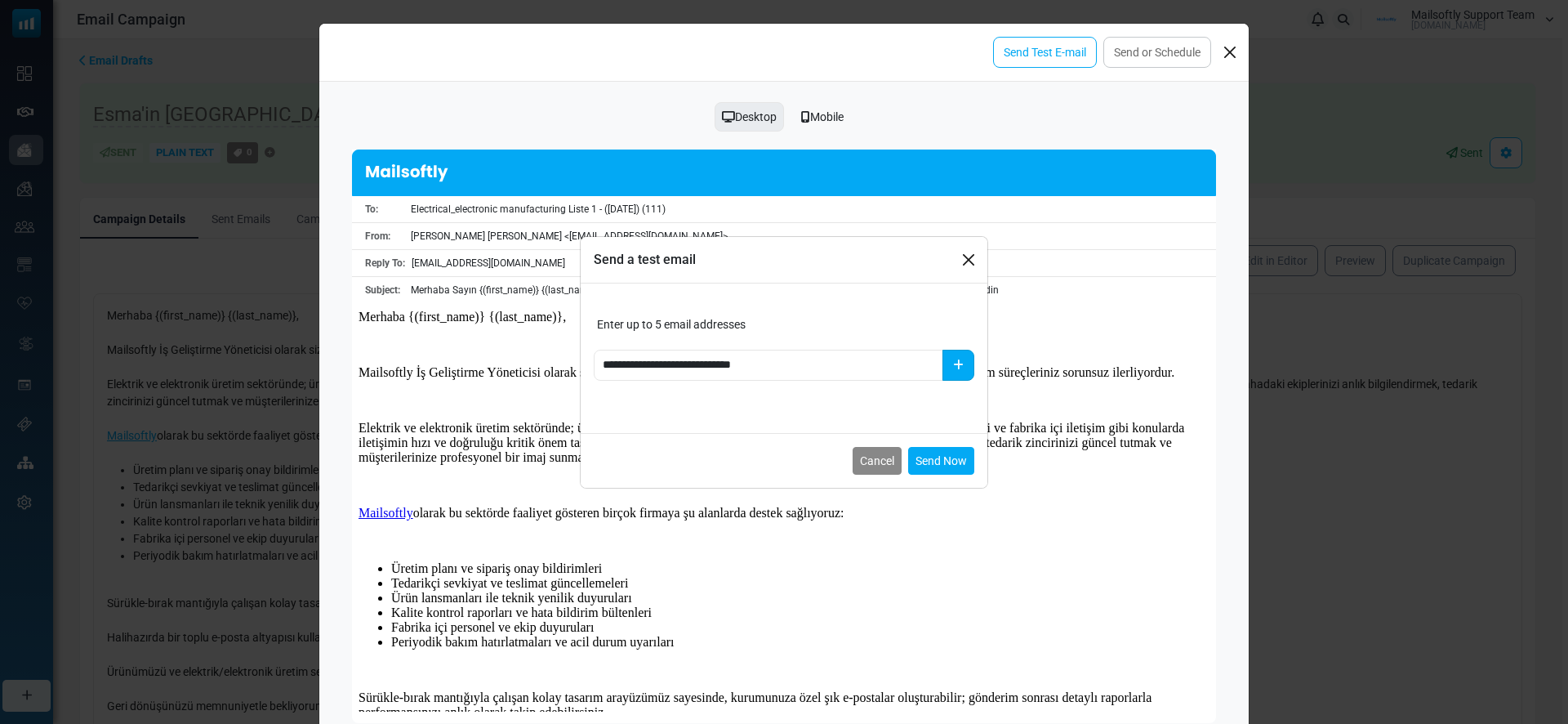
click at [970, 362] on button "button" at bounding box center [959, 365] width 32 height 31
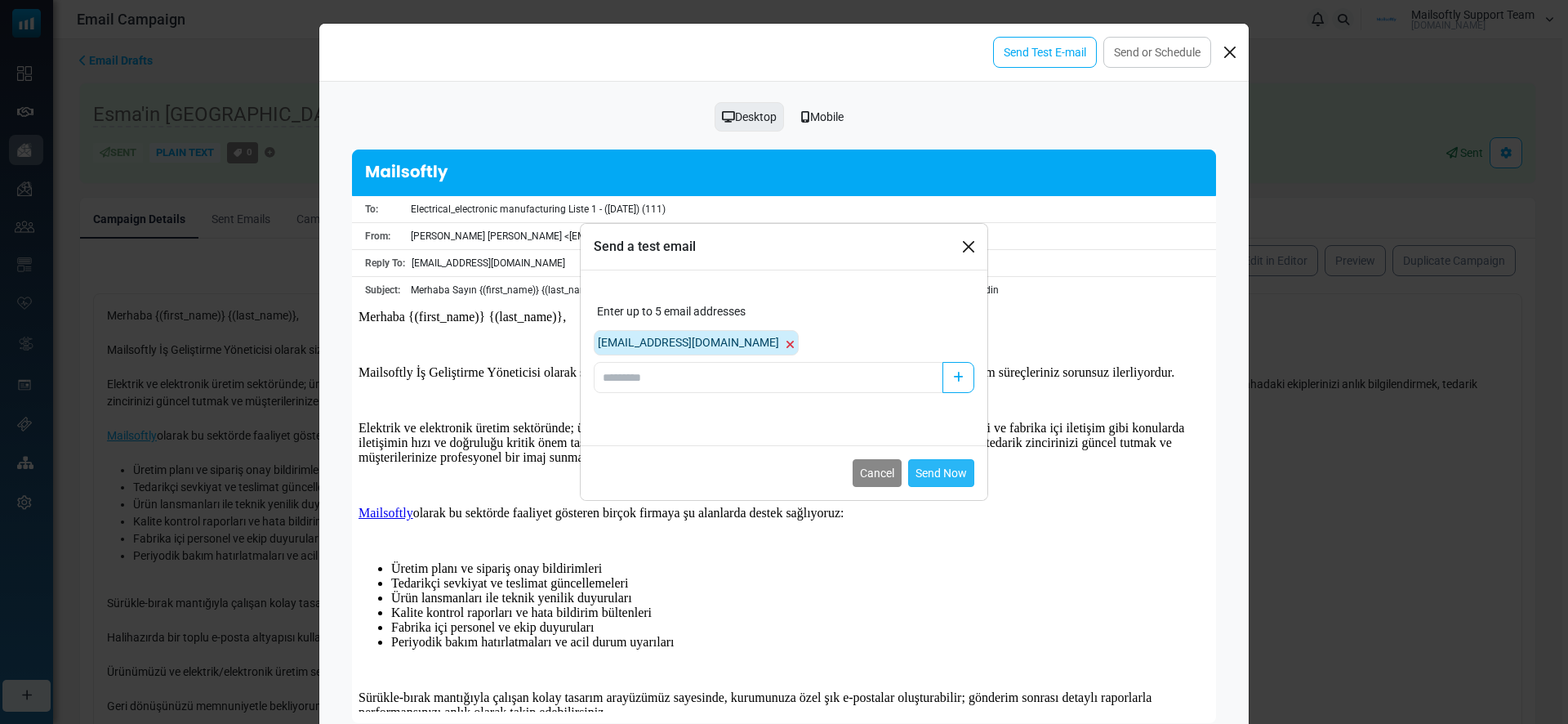
click at [929, 472] on button "Send Now" at bounding box center [941, 473] width 66 height 28
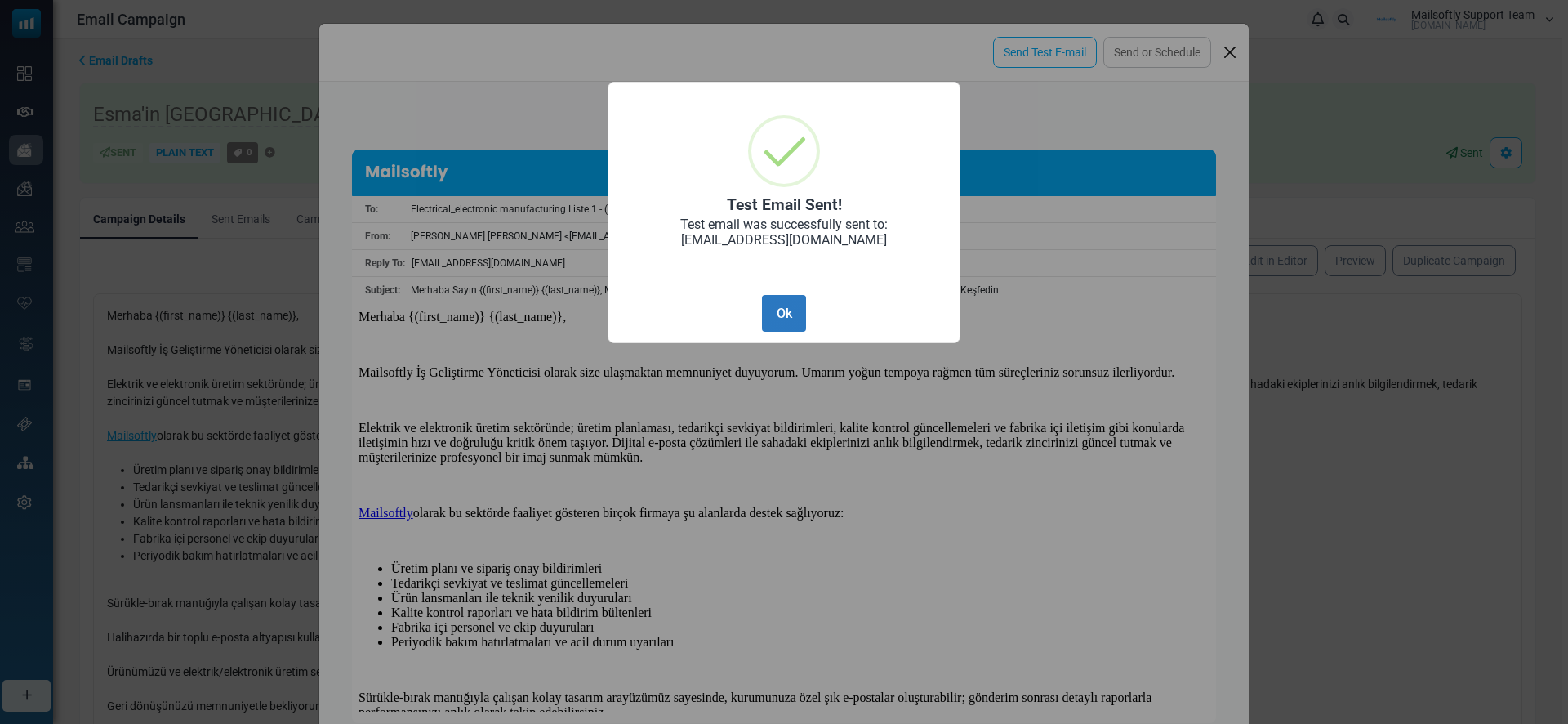
click at [789, 315] on button "Ok" at bounding box center [784, 313] width 44 height 36
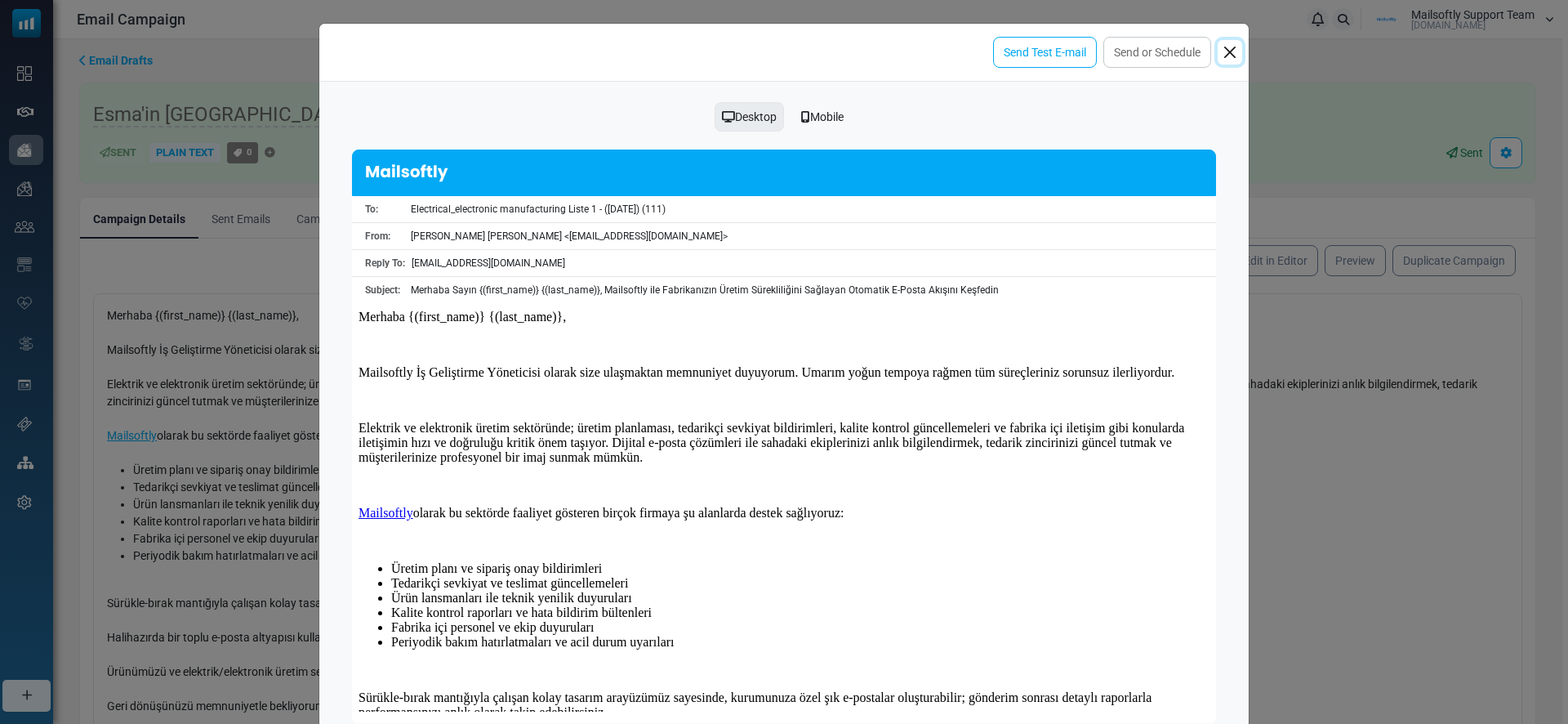
click at [1231, 51] on button "Close" at bounding box center [1230, 52] width 25 height 25
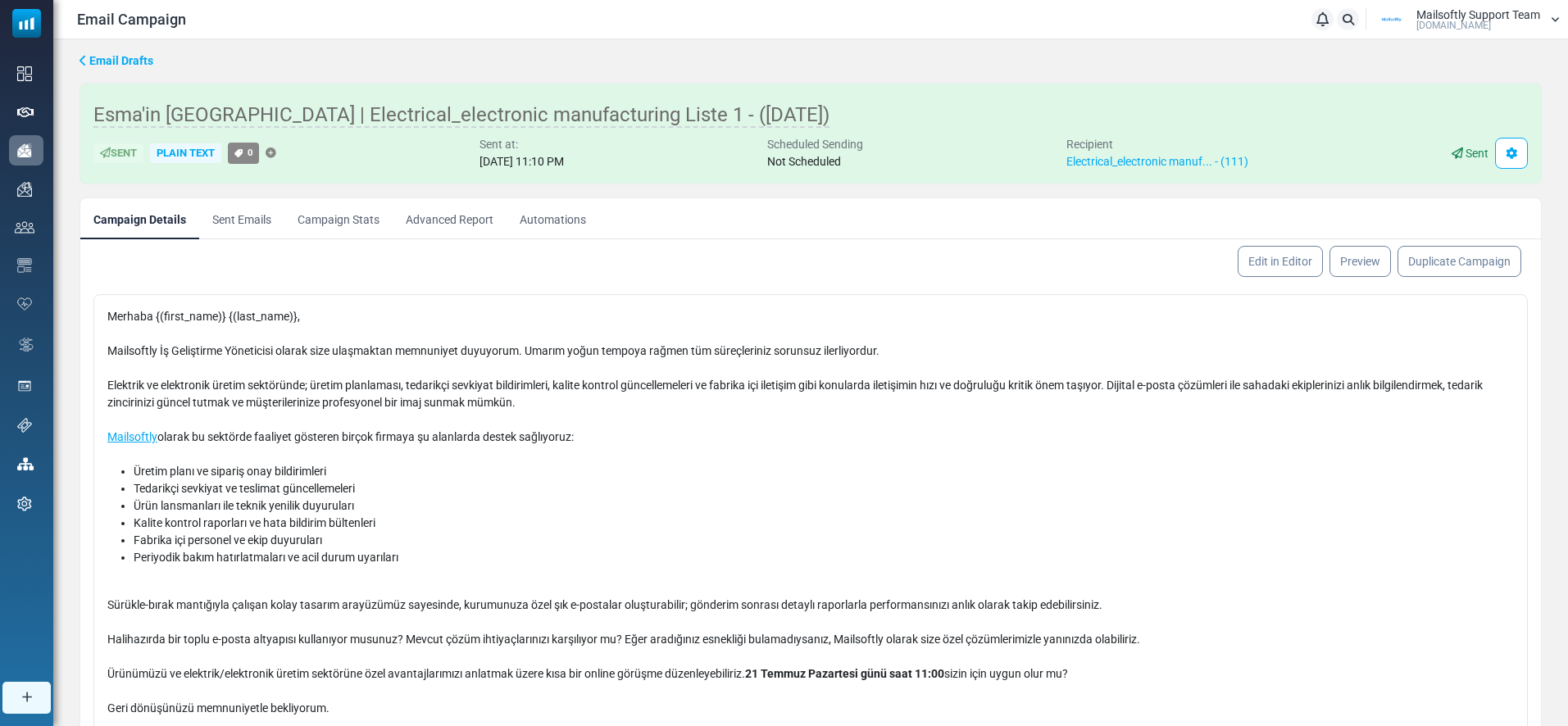
click at [463, 222] on link "Advanced Report" at bounding box center [450, 219] width 114 height 41
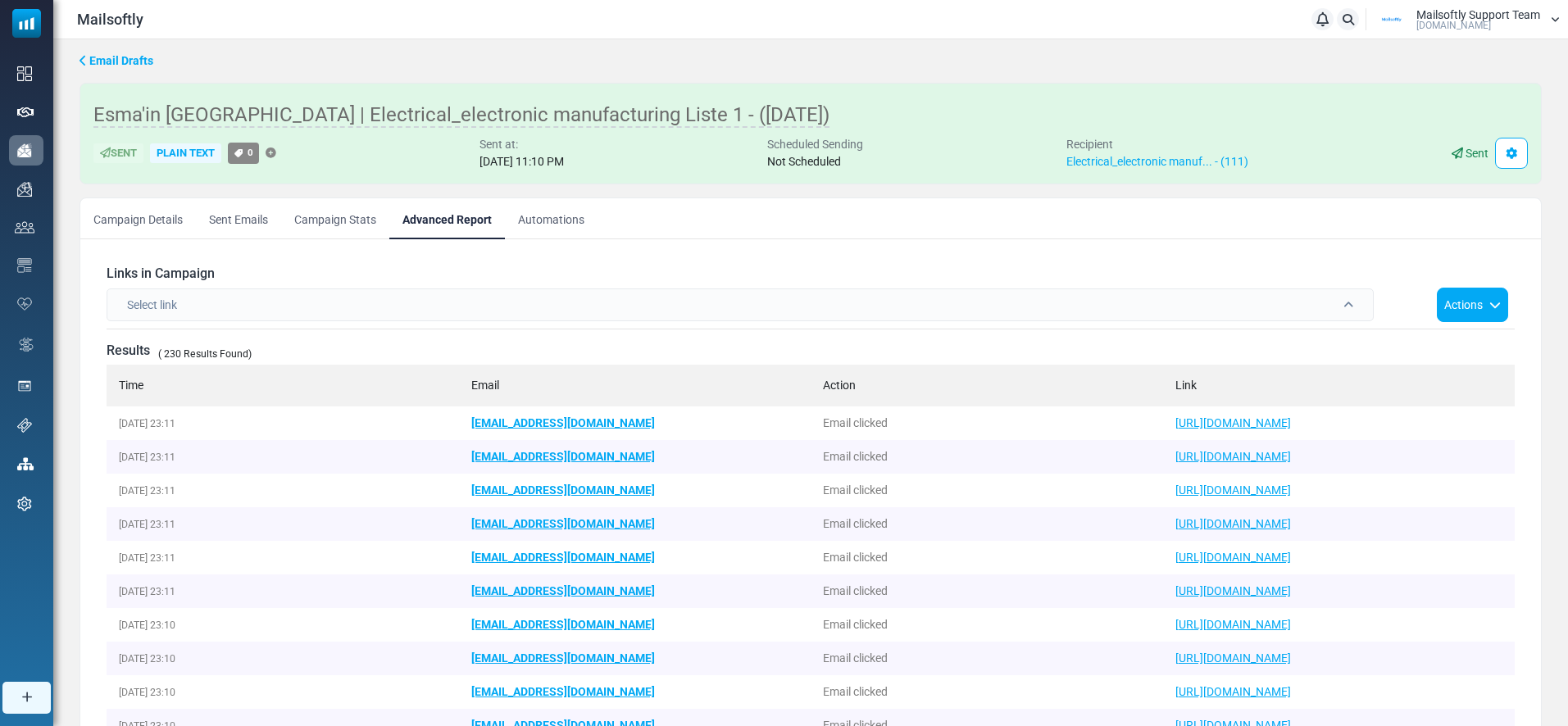
click at [311, 308] on div "Select link" at bounding box center [741, 304] width 1268 height 33
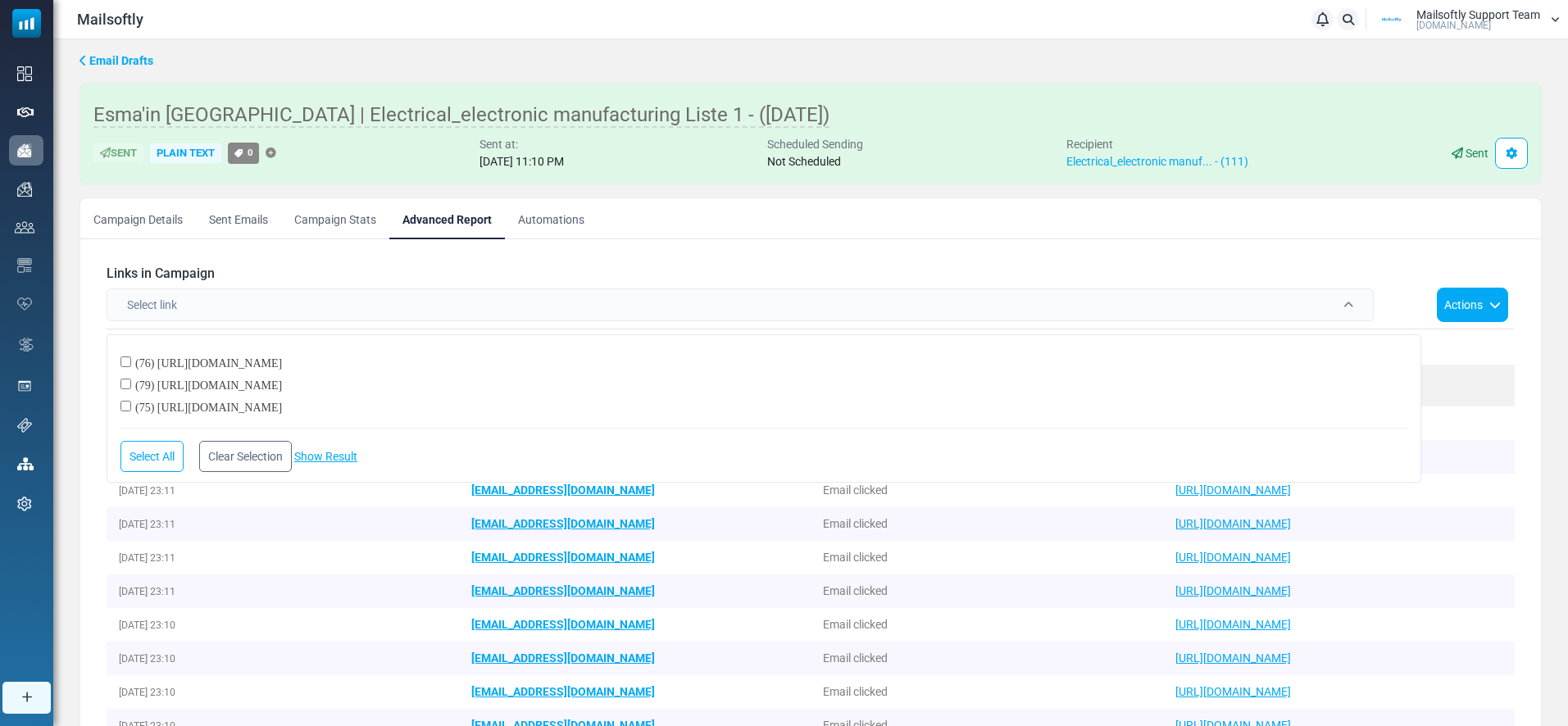
click at [326, 265] on h6 "Links in Campaign" at bounding box center [811, 273] width 1408 height 15
click at [326, 216] on link "Campaign Stats" at bounding box center [335, 219] width 109 height 41
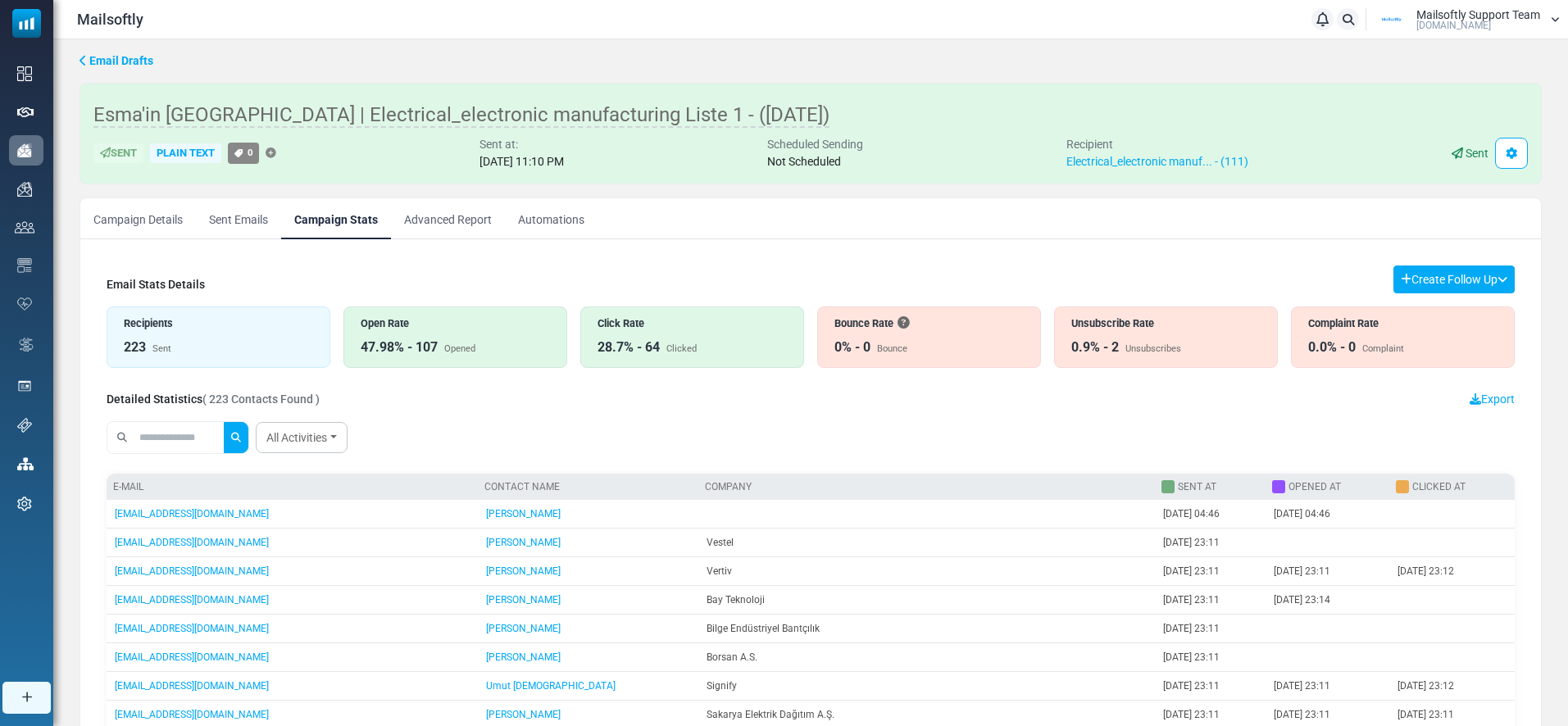
click at [464, 231] on link "Advanced Report" at bounding box center [448, 219] width 114 height 41
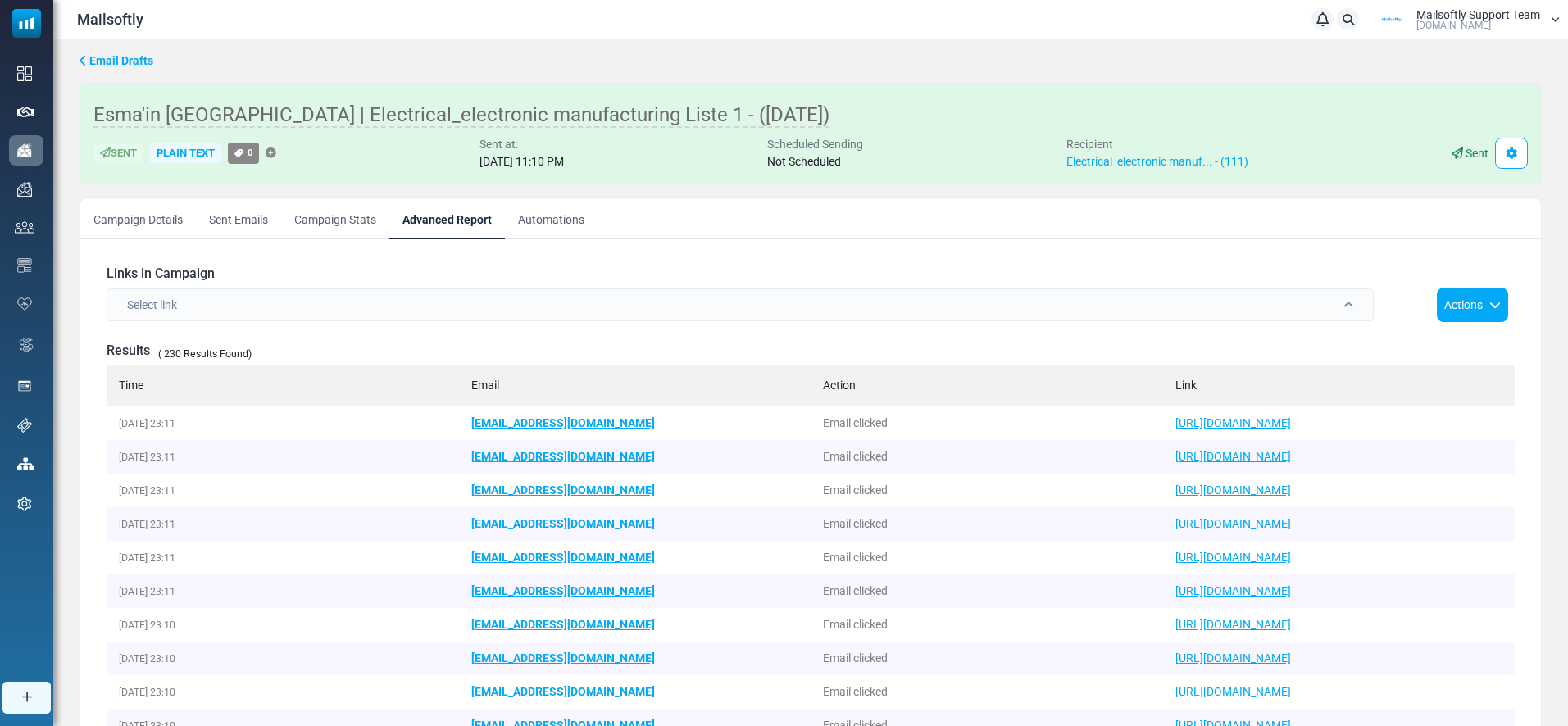
drag, startPoint x: 1459, startPoint y: 461, endPoint x: 1130, endPoint y: 464, distance: 329.0
click at [0, 0] on tr "[DATE] 23:11 [EMAIL_ADDRESS][DOMAIN_NAME] Email clicked [URL][DOMAIN_NAME]" at bounding box center [0, 0] width 0 height 0
copy tr "https://mailsoftly.com/?utm_campaign=send_email"
click at [158, 216] on link "Campaign Details" at bounding box center [138, 219] width 115 height 41
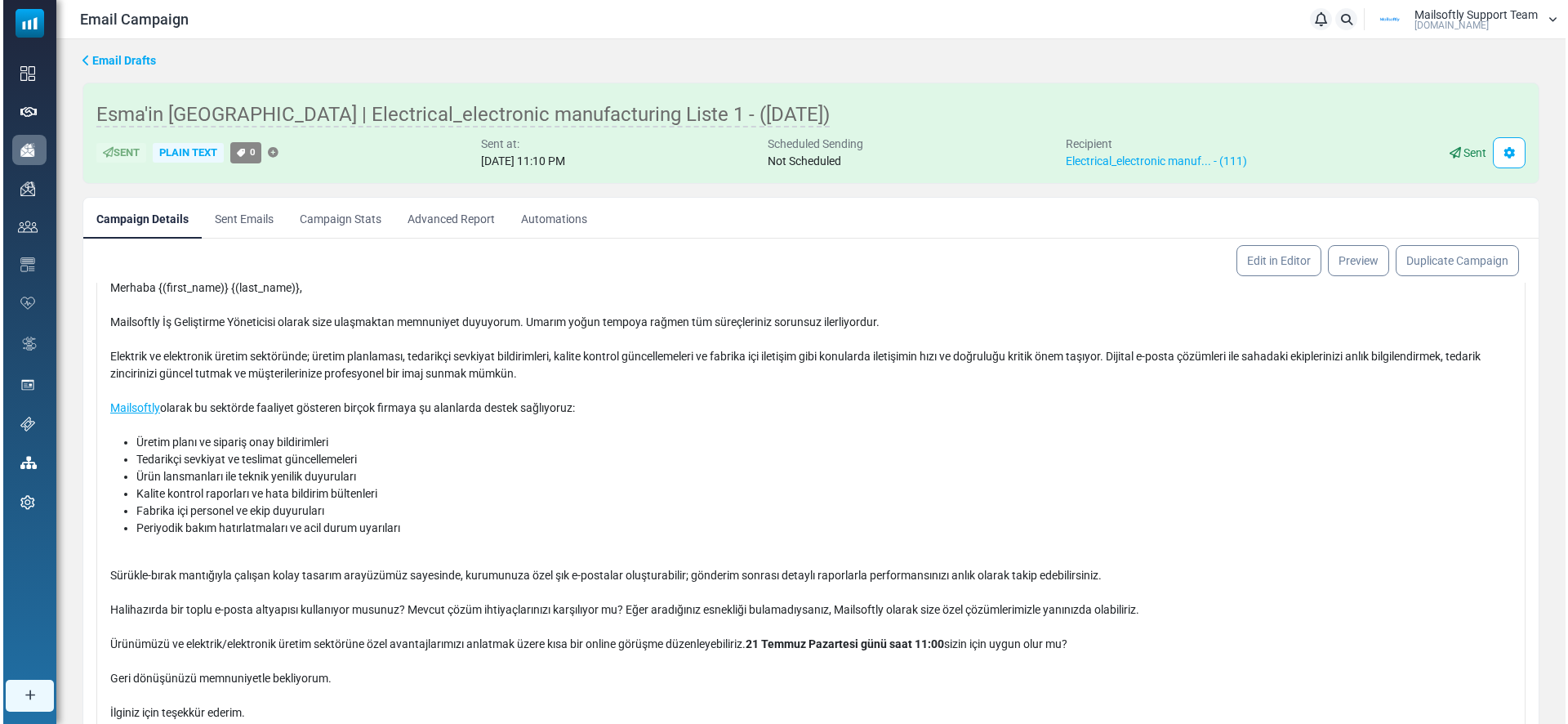
scroll to position [149, 0]
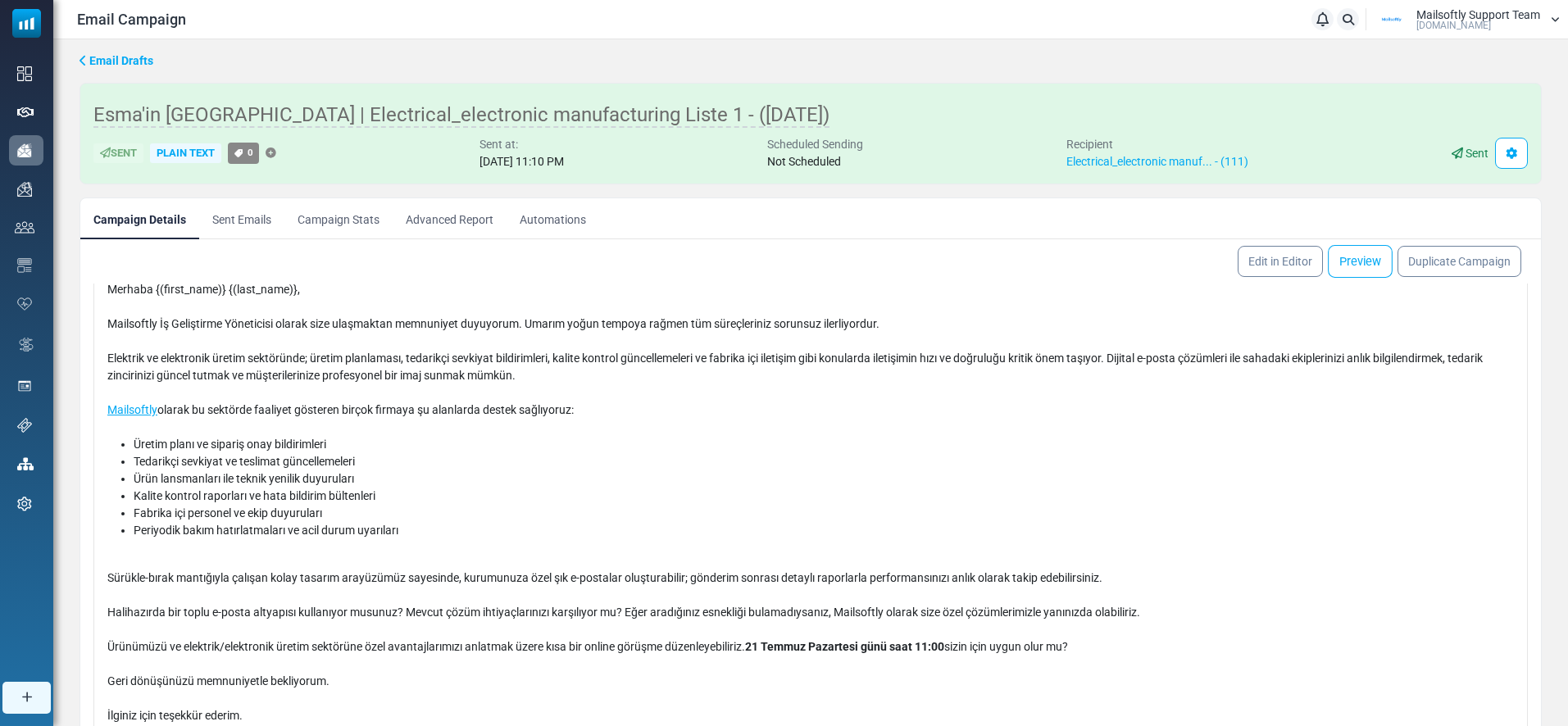
click at [1364, 262] on link "Preview" at bounding box center [1360, 261] width 64 height 33
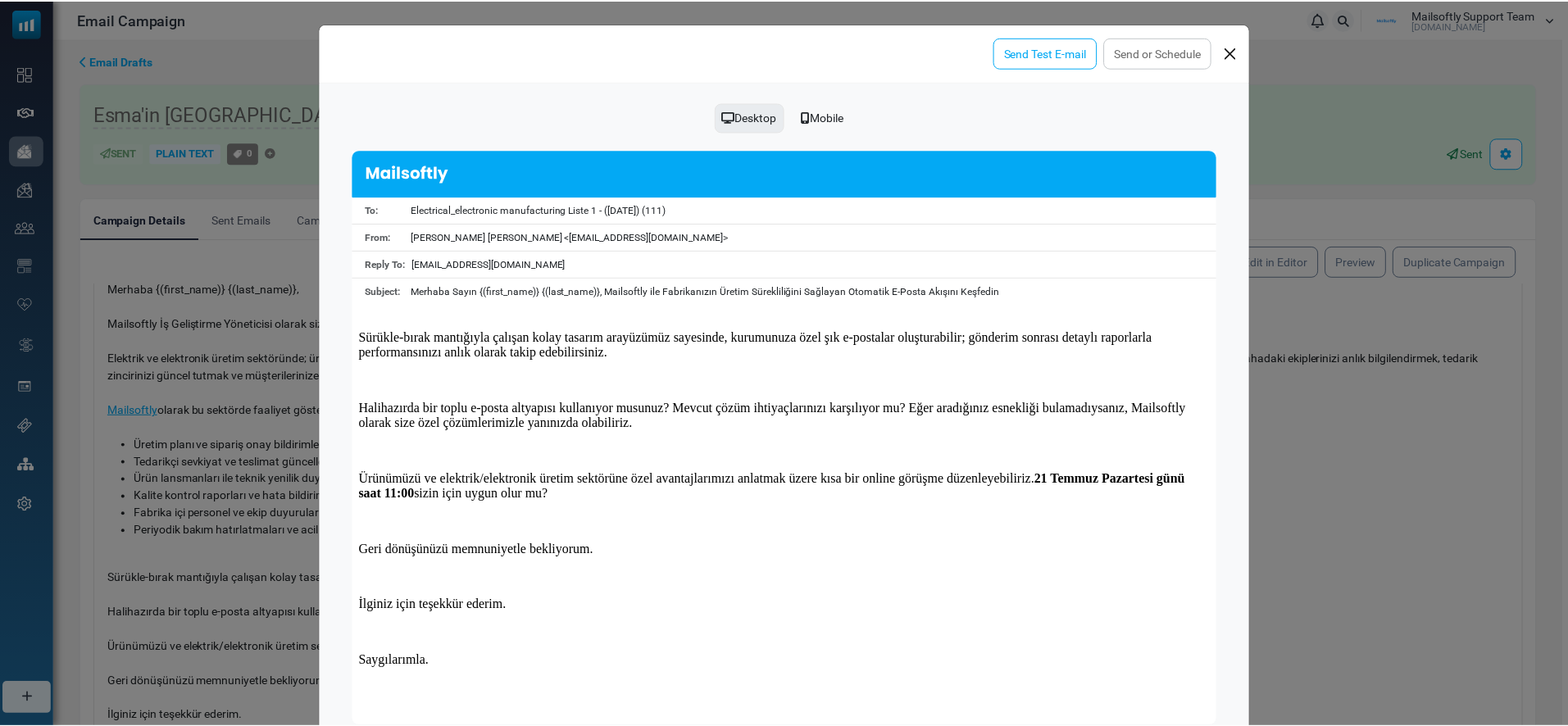
scroll to position [0, 0]
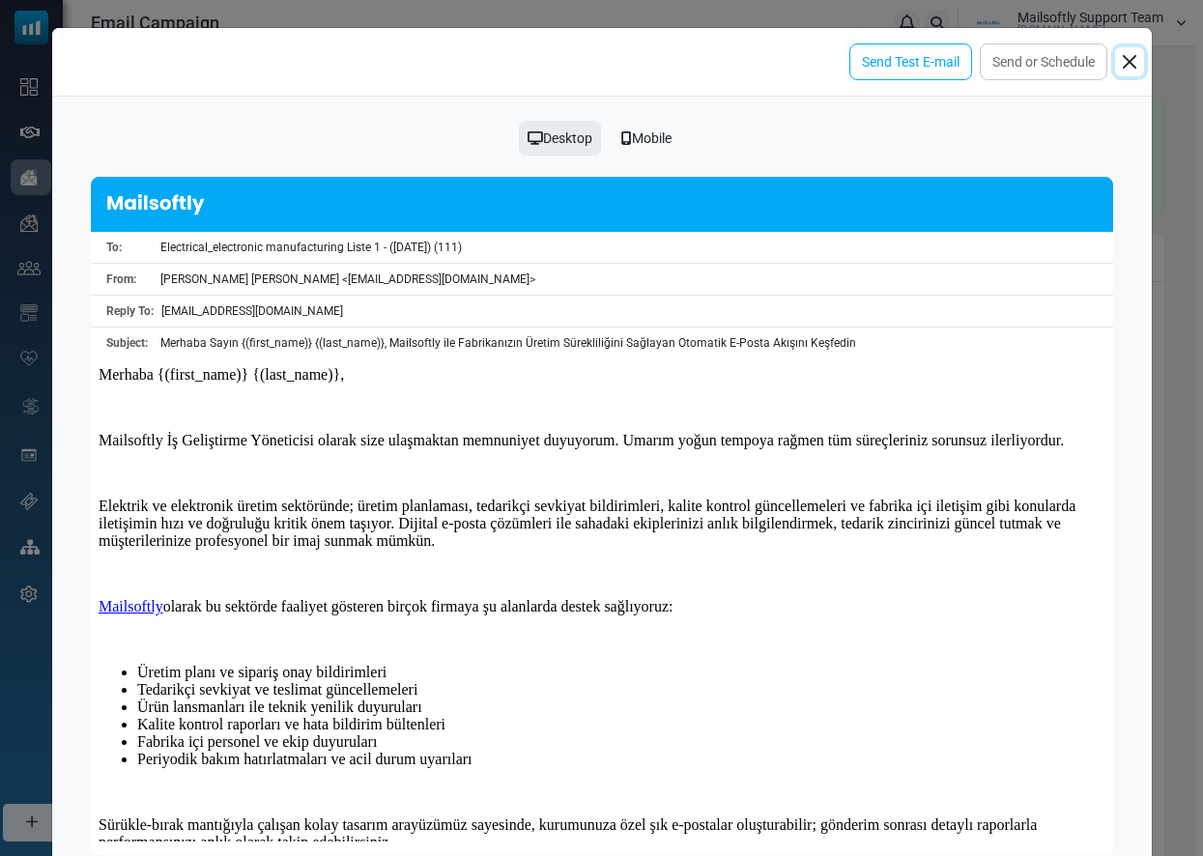
click at [1121, 62] on button "Close" at bounding box center [1129, 61] width 29 height 29
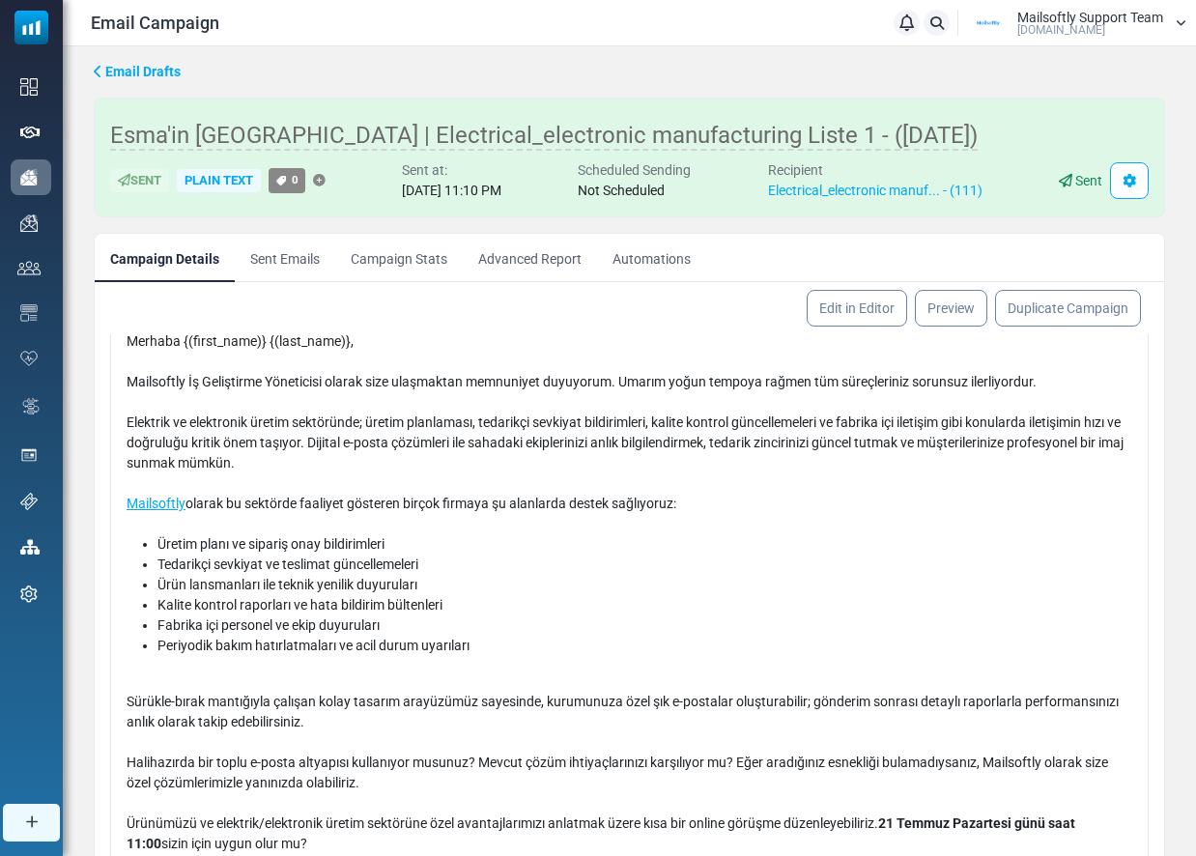
click at [507, 266] on link "Advanced Report" at bounding box center [530, 258] width 134 height 48
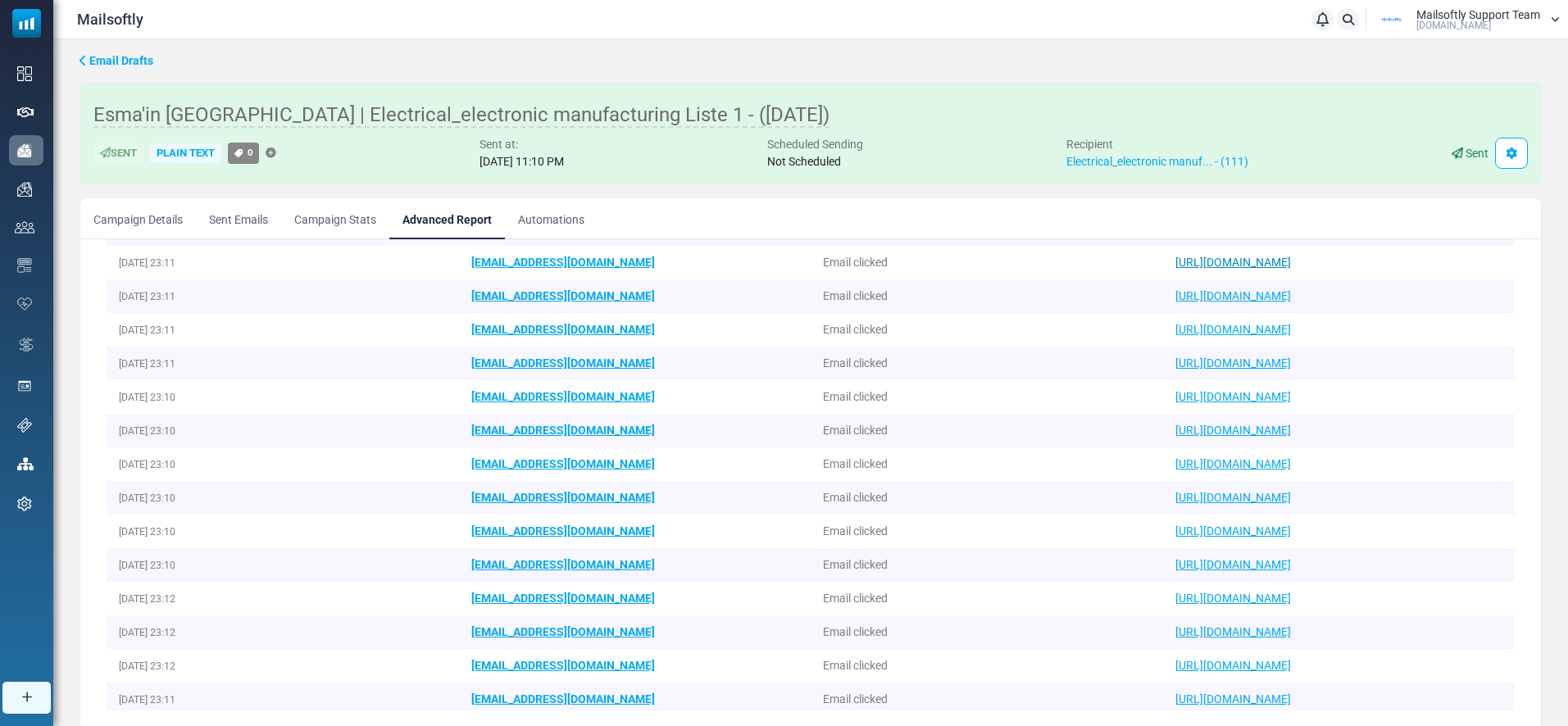
click at [1285, 260] on link "https://mailsoftly.com/tr/?utm_campaign=send_email" at bounding box center [1233, 261] width 115 height 13
click at [1291, 295] on link "[URL][DOMAIN_NAME]" at bounding box center [1233, 295] width 115 height 13
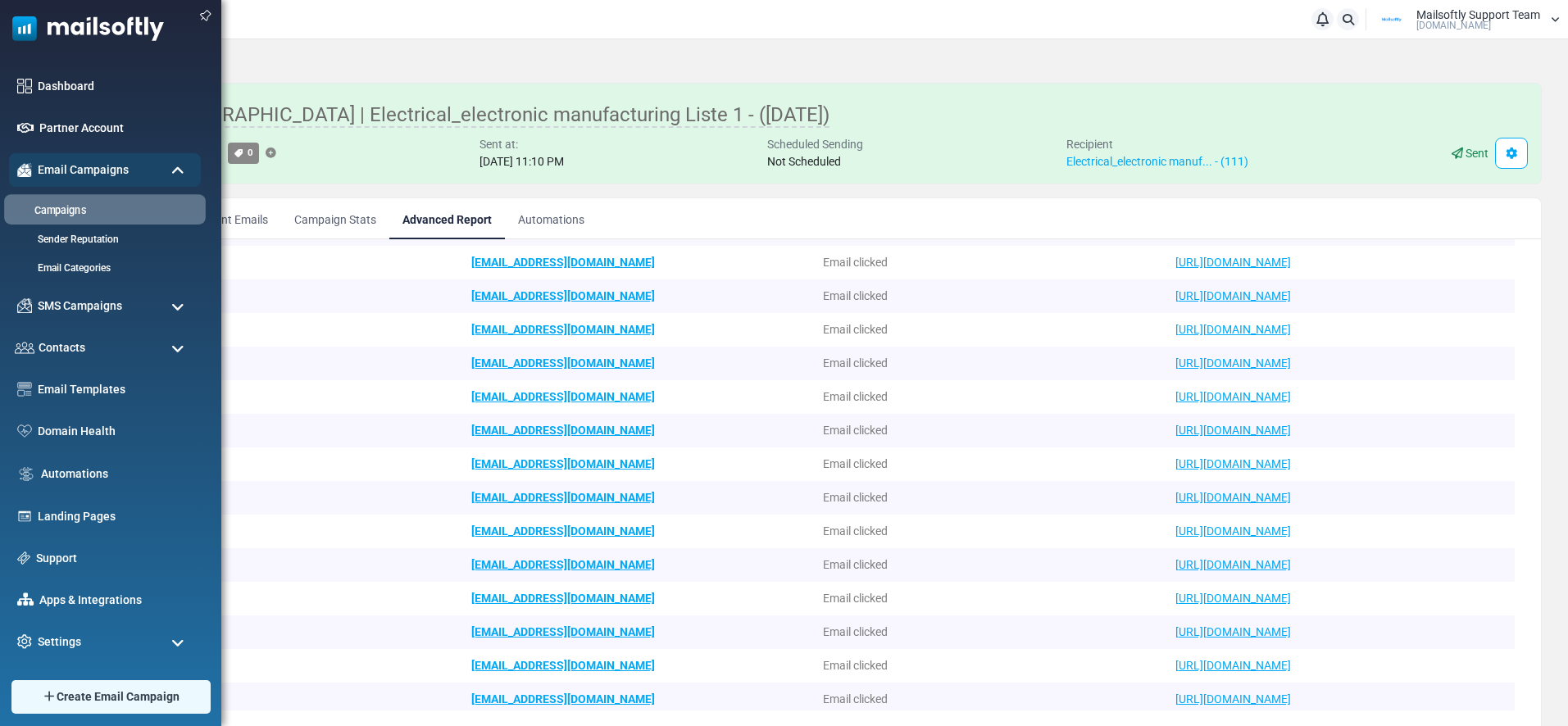
click at [79, 215] on link "Campaigns" at bounding box center [103, 211] width 197 height 15
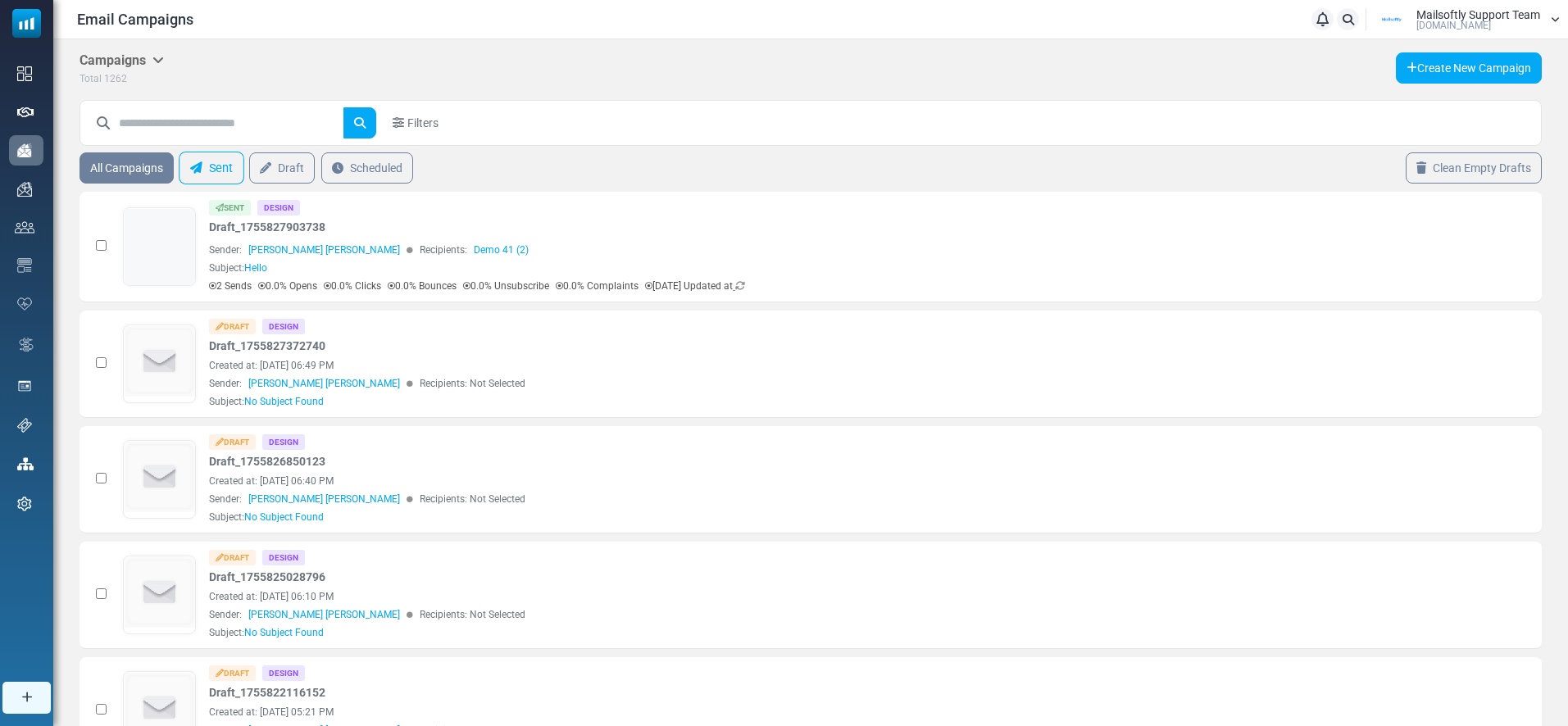
click at [219, 177] on link "Sent" at bounding box center [211, 168] width 65 height 33
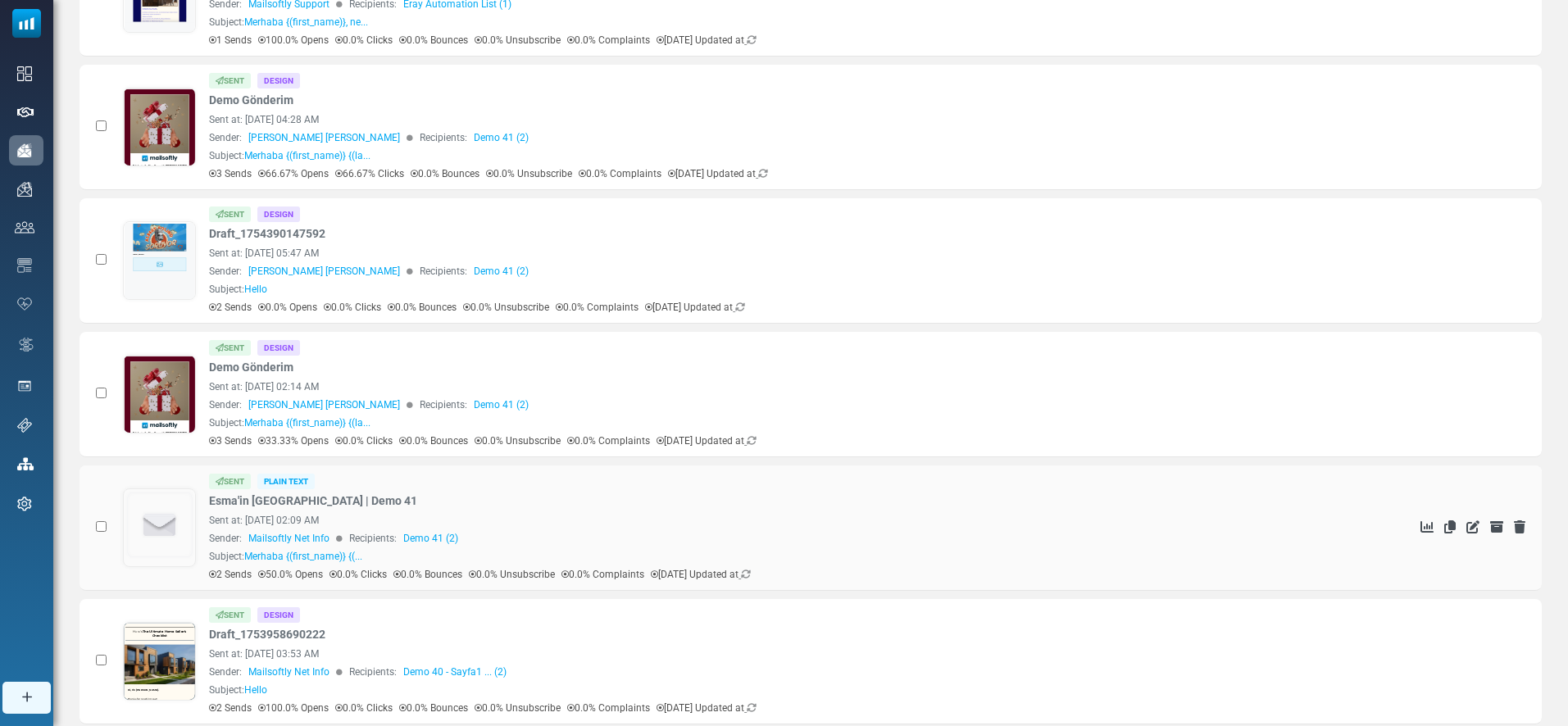
scroll to position [928, 0]
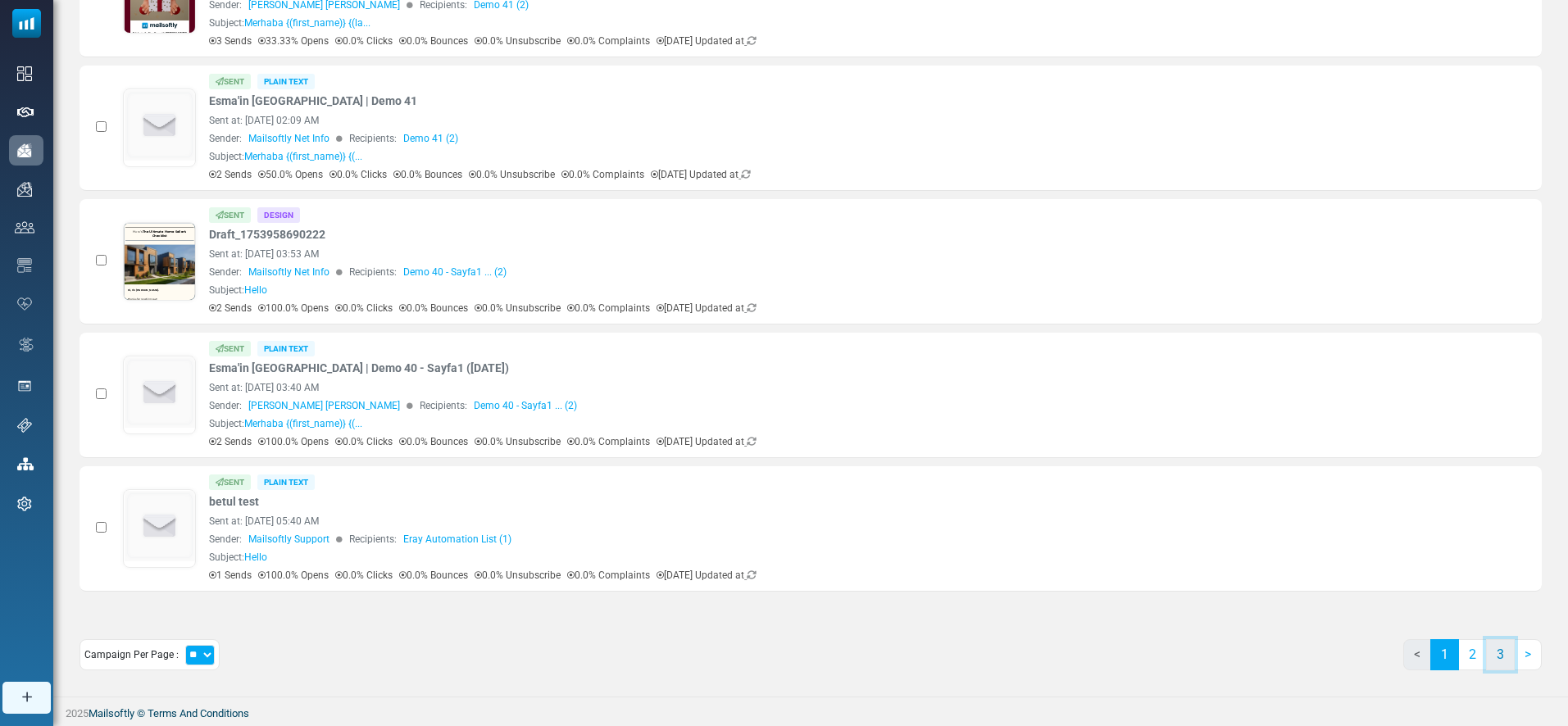
click at [1496, 656] on link "3" at bounding box center [1501, 655] width 29 height 31
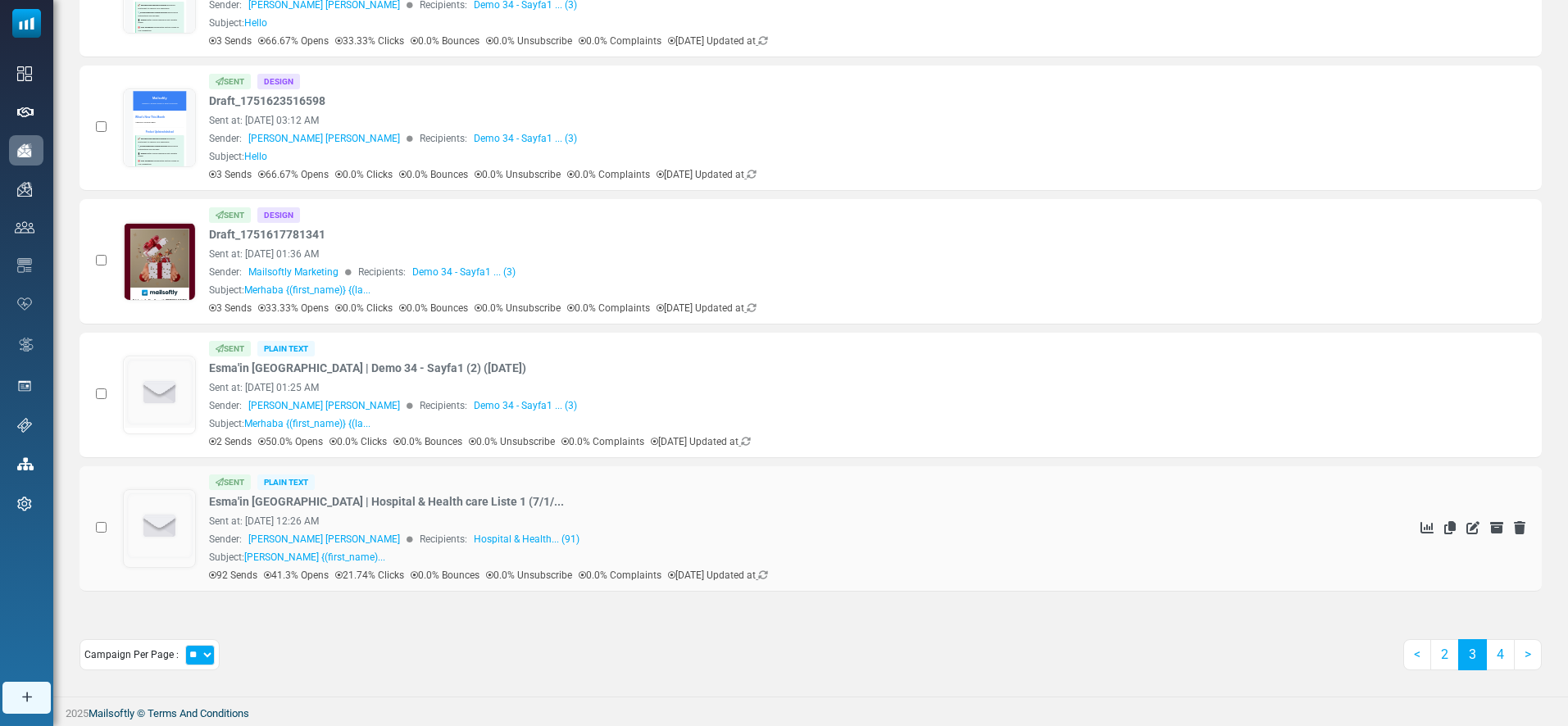
scroll to position [0, 0]
click at [406, 501] on link "Esma'in Kampanyası | Hospital & Health care Liste 1 (7/1/..." at bounding box center [386, 502] width 355 height 17
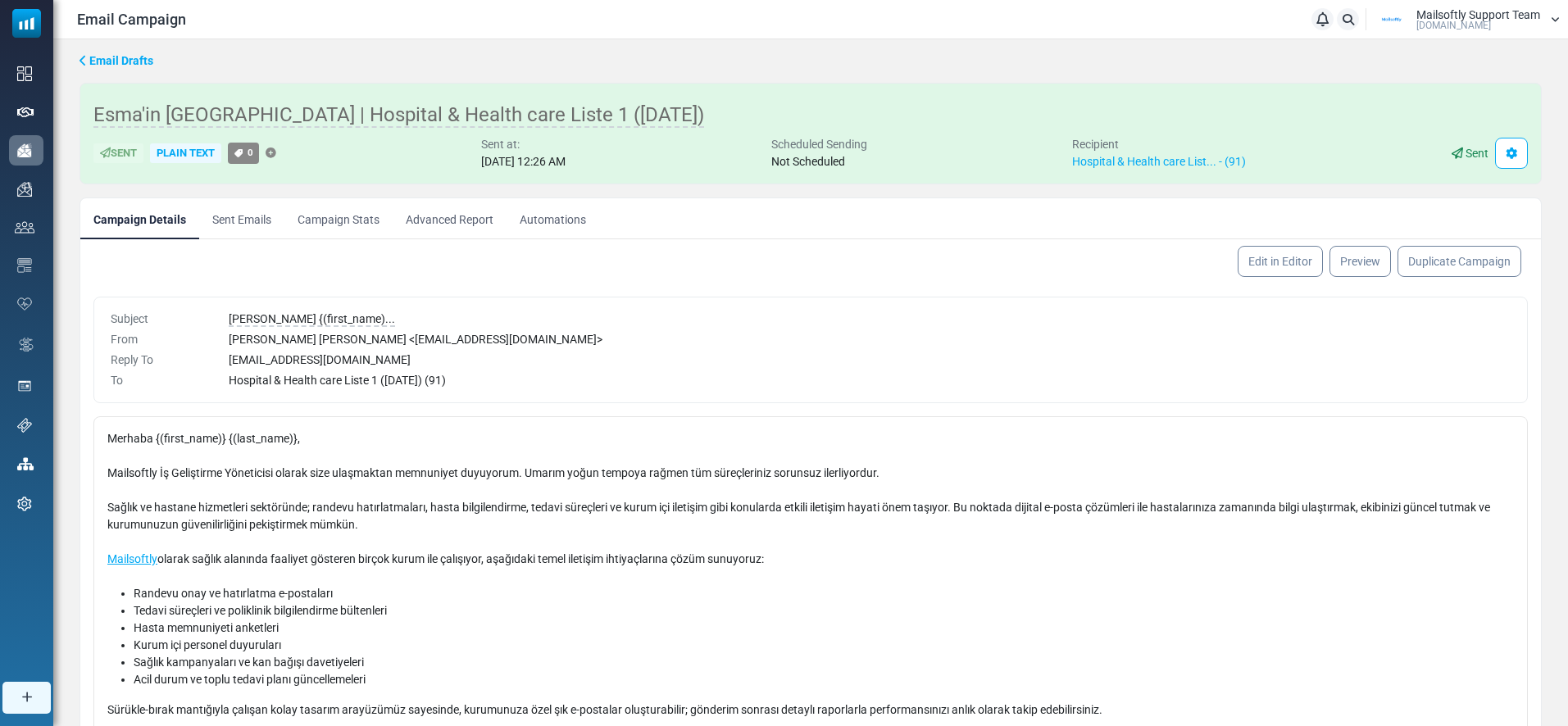
click at [449, 206] on link "Advanced Report" at bounding box center [450, 219] width 114 height 41
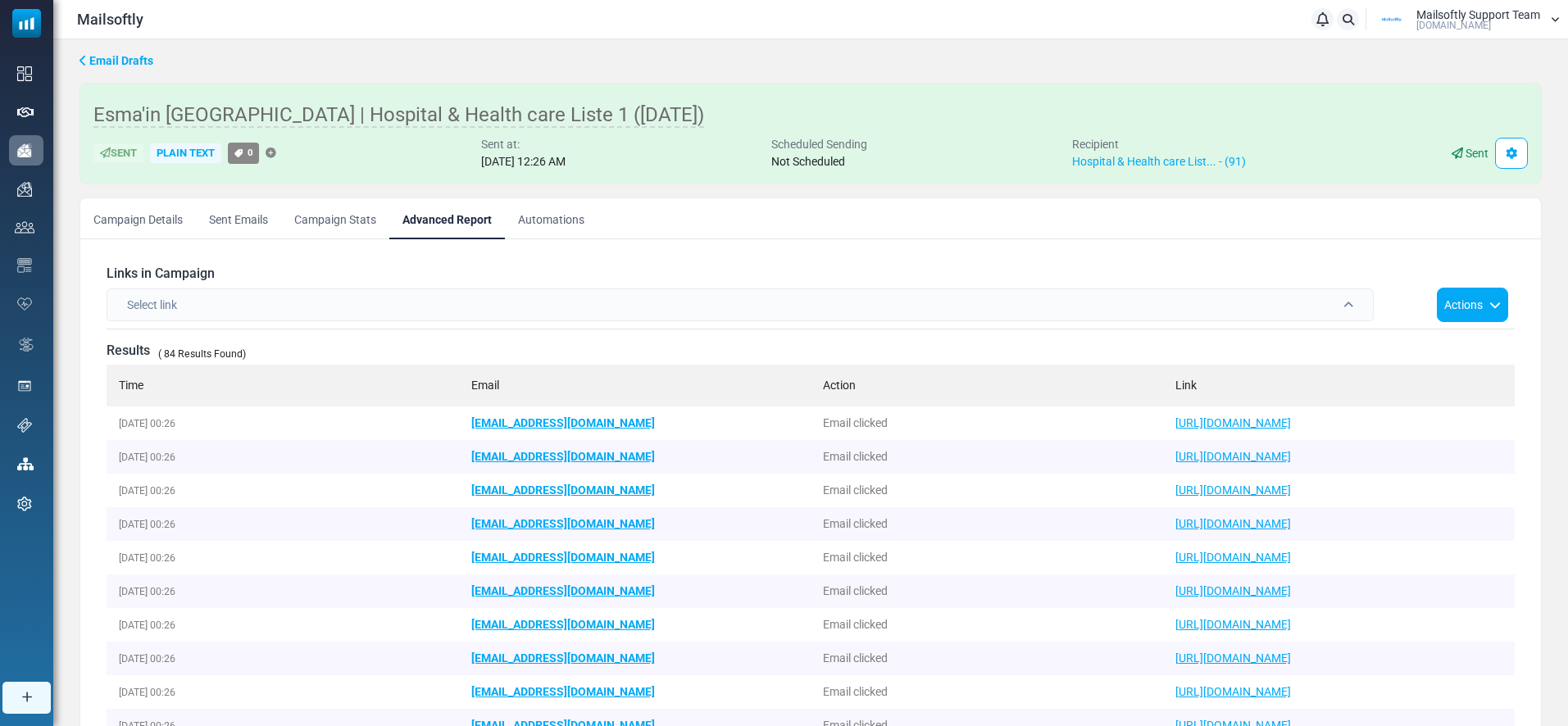
click at [143, 226] on link "Campaign Details" at bounding box center [138, 219] width 115 height 41
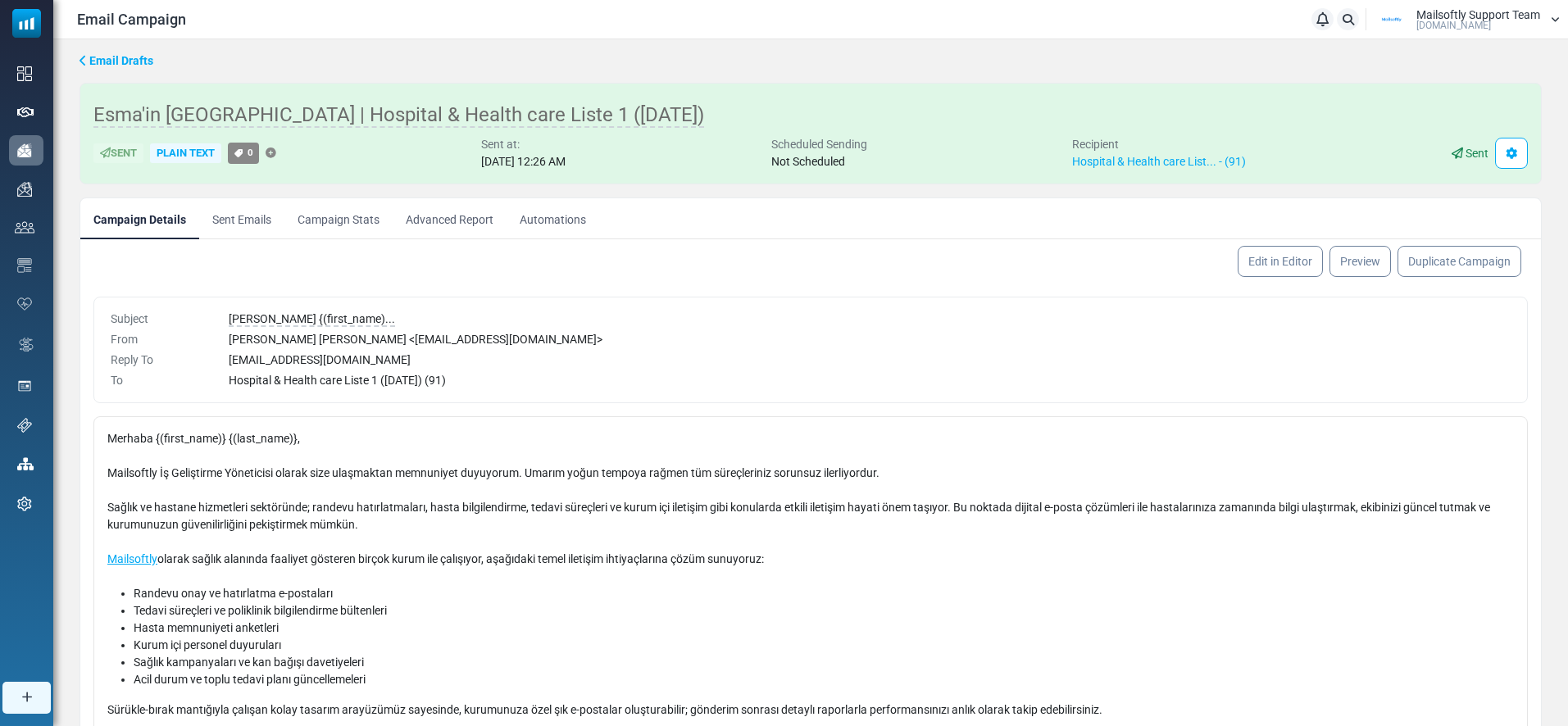
click at [348, 212] on link "Campaign Stats" at bounding box center [339, 219] width 109 height 41
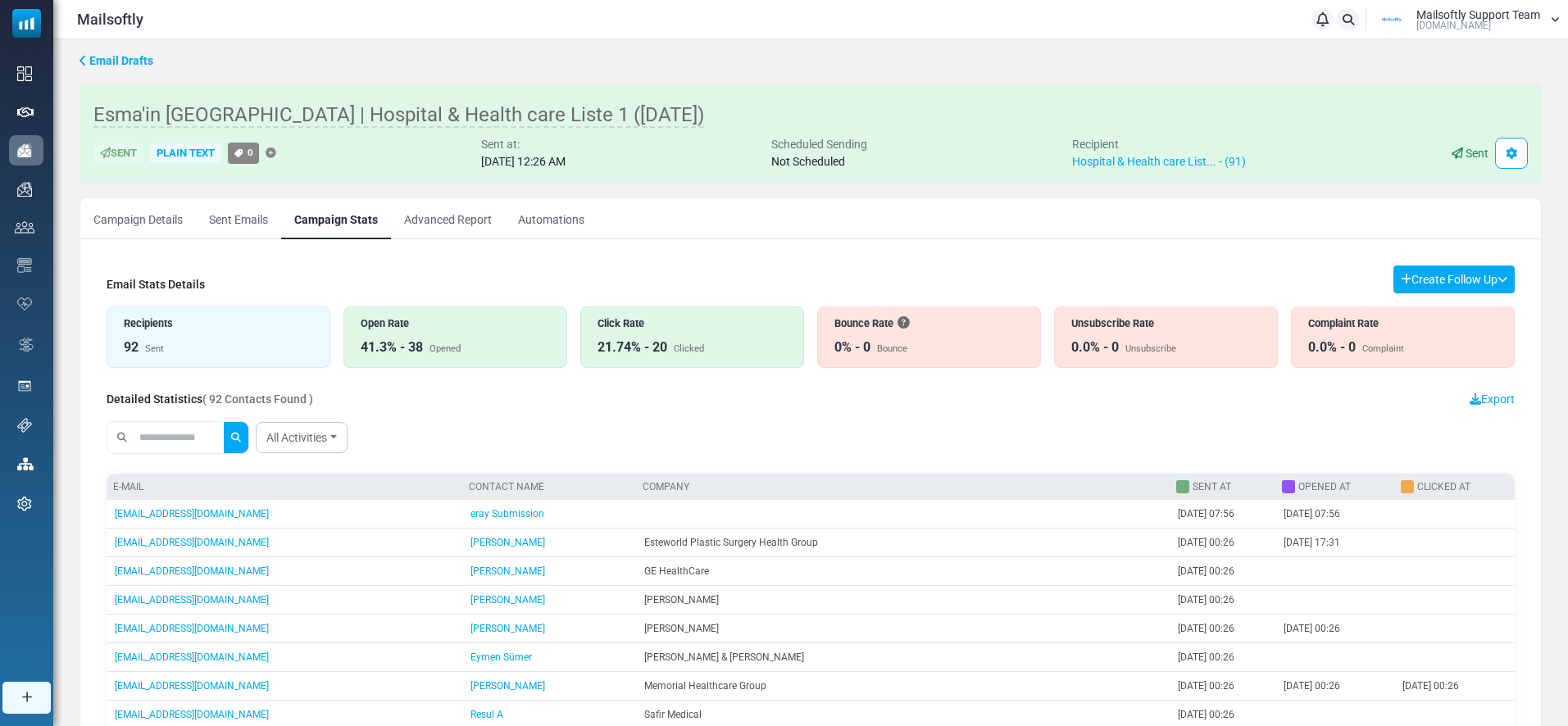
click at [467, 218] on link "Advanced Report" at bounding box center [448, 219] width 114 height 41
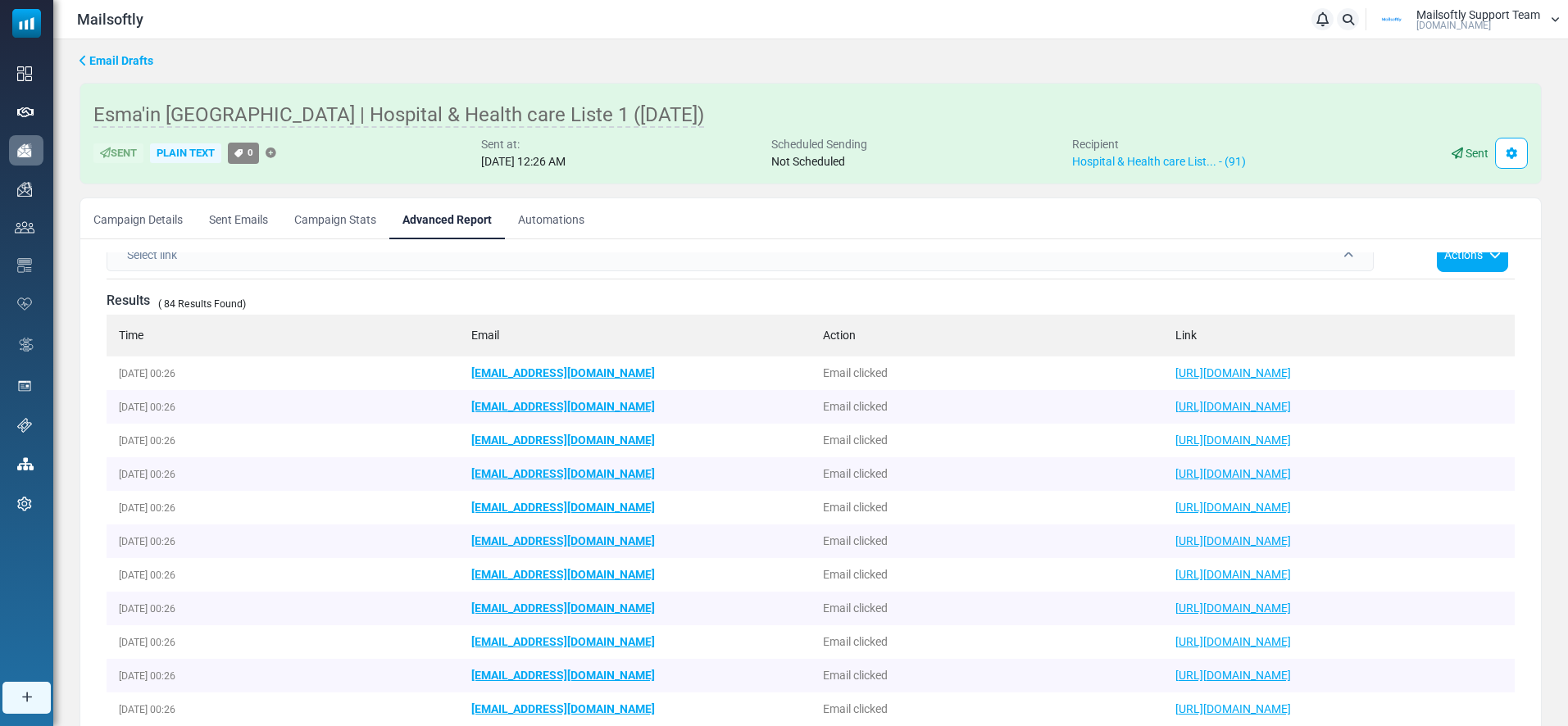
scroll to position [53, 0]
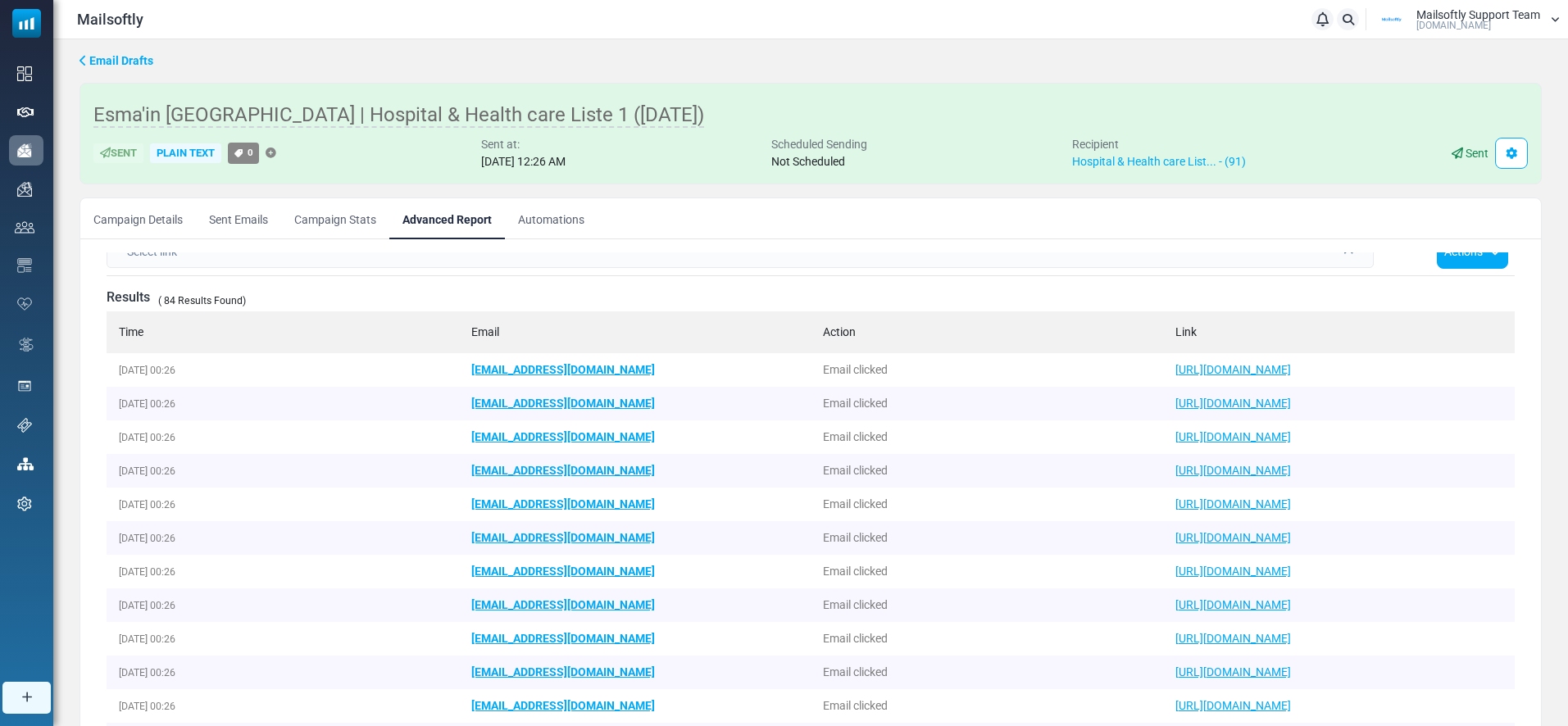
click at [1437, 441] on td "https://mailsoftly.com/tr?utm_campaign=send_email" at bounding box center [1339, 438] width 352 height 34
click at [1457, 438] on td "https://mailsoftly.com/tr?utm_campaign=send_email" at bounding box center [1339, 438] width 352 height 34
